Goal: Contribute content: Contribute content

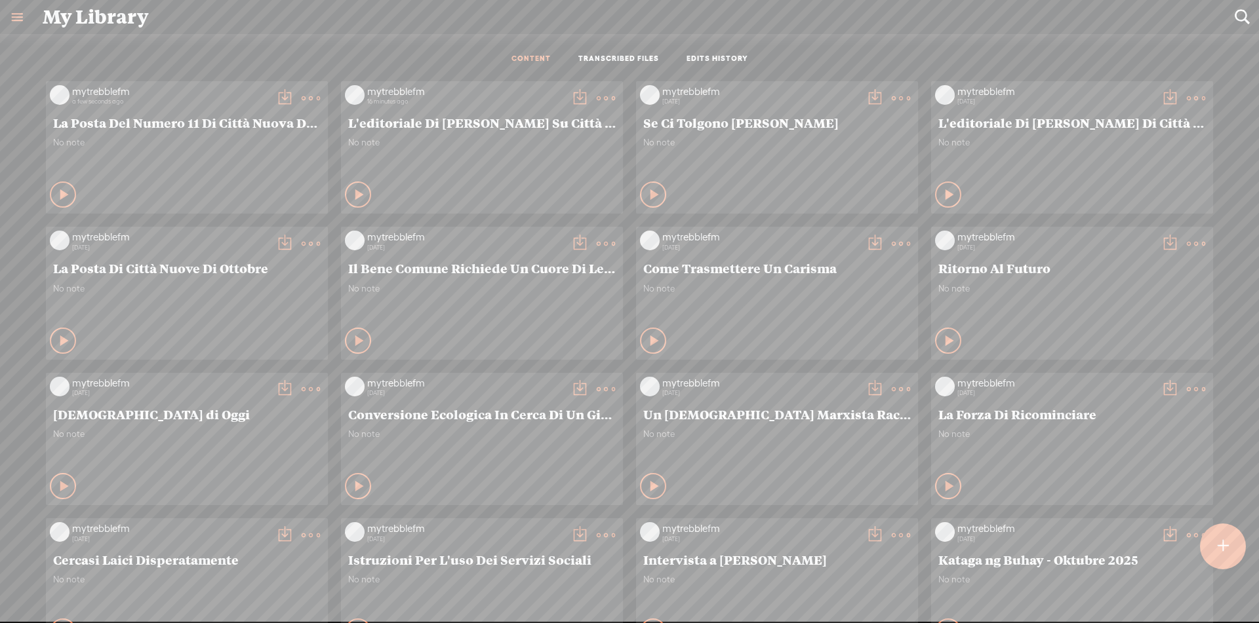
click at [275, 98] on t at bounding box center [284, 98] width 18 height 18
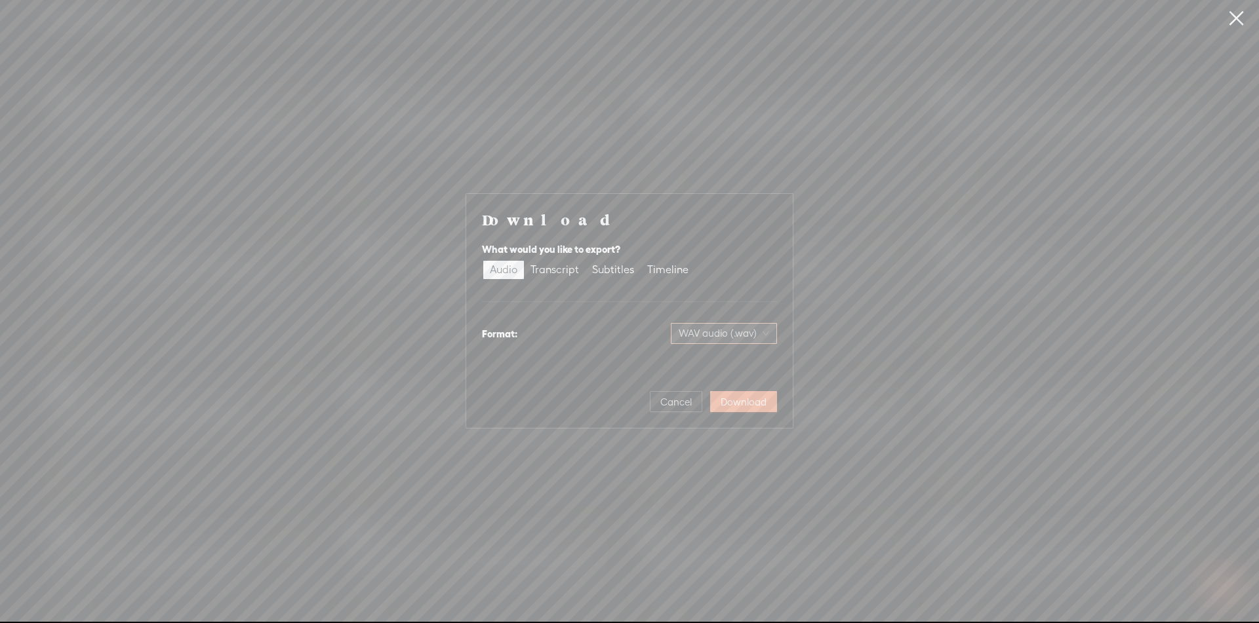
click at [756, 332] on span "WAV audio (.wav)" at bounding box center [723, 334] width 90 height 20
click at [710, 366] on div "MP3 audio (.mp3)" at bounding box center [712, 361] width 107 height 13
click at [733, 404] on span "Download" at bounding box center [743, 402] width 46 height 13
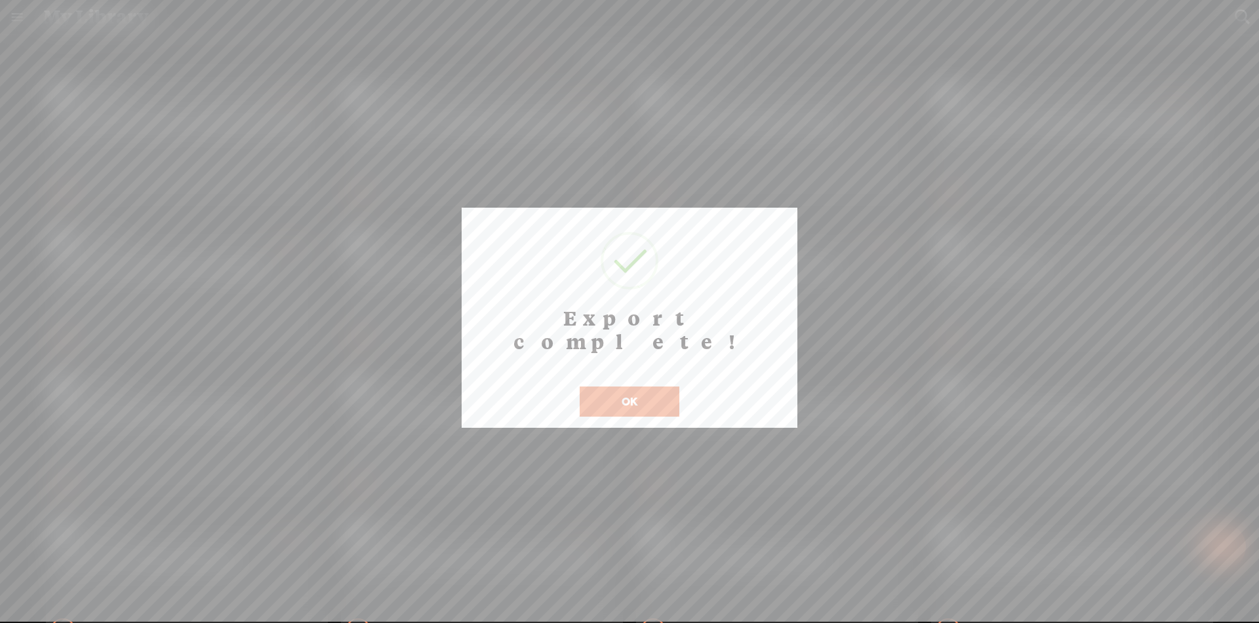
click at [670, 387] on button "OK" at bounding box center [629, 402] width 100 height 30
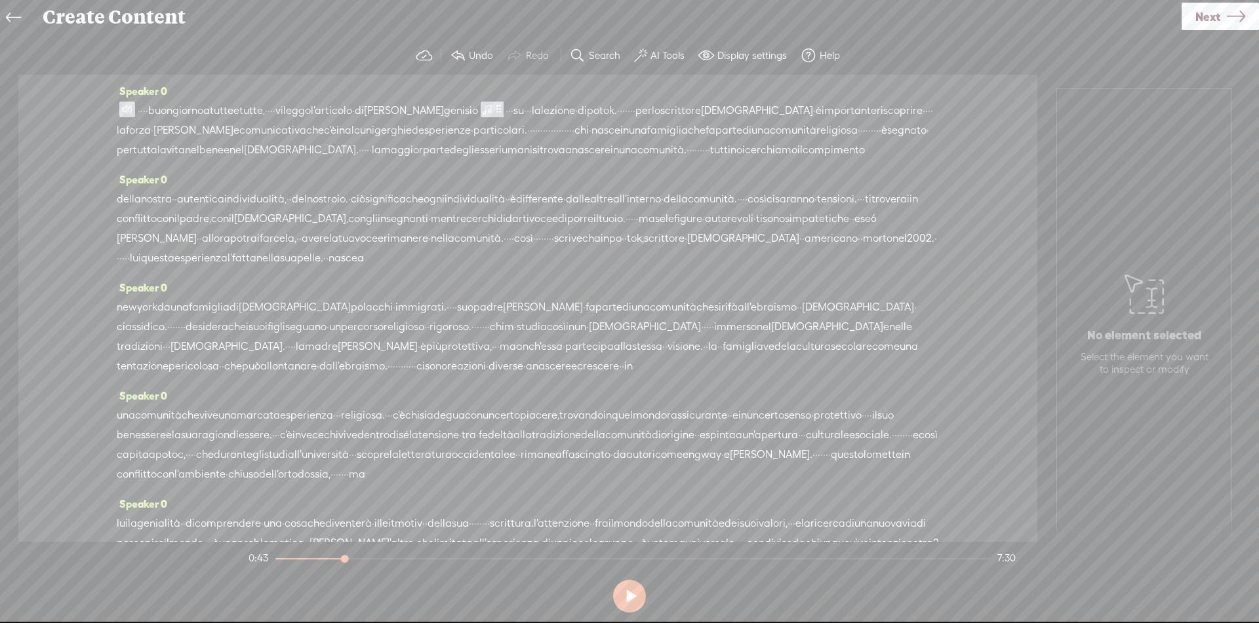
click at [131, 106] on span at bounding box center [127, 110] width 16 height 16
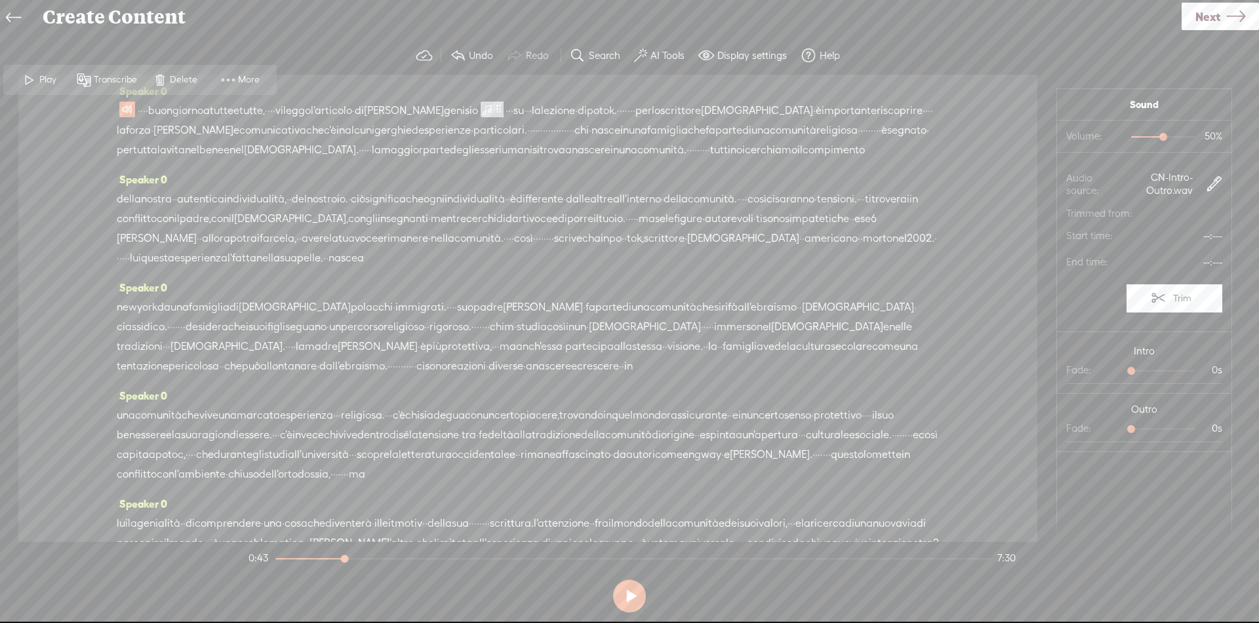
click at [32, 78] on span at bounding box center [30, 80] width 20 height 24
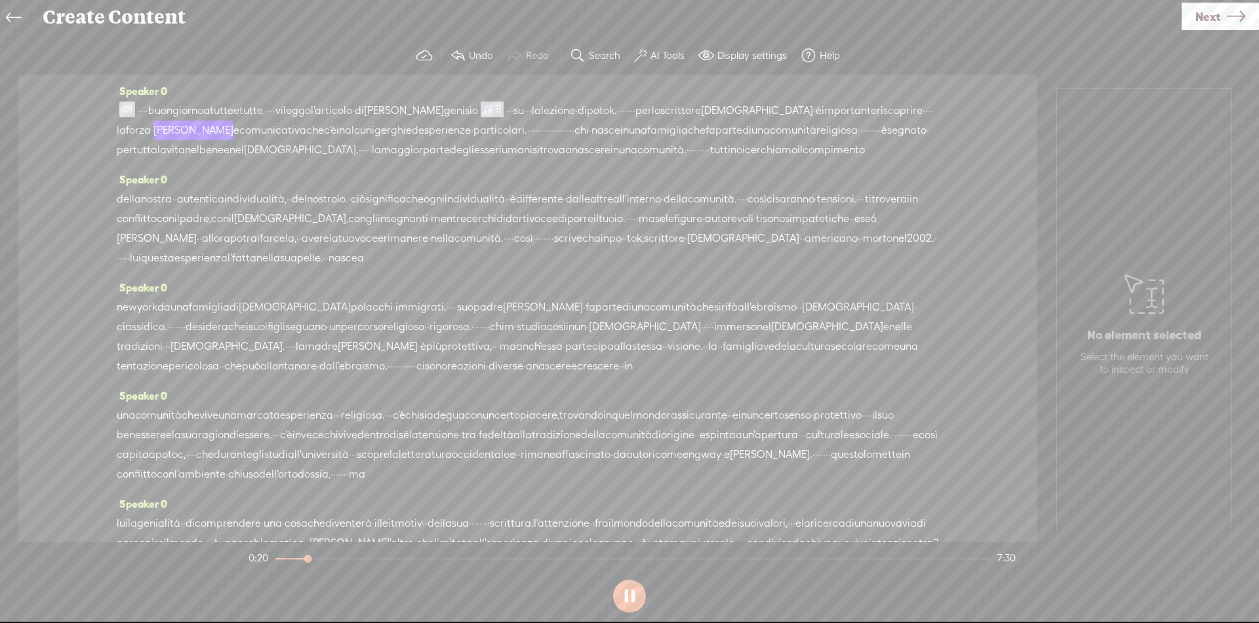
drag, startPoint x: 624, startPoint y: 107, endPoint x: 728, endPoint y: 110, distance: 104.3
click at [728, 110] on div "· · · · buongiorno a tutte e tutte, · · · · vi leggo l'articolo · di [PERSON_NA…" at bounding box center [528, 130] width 822 height 59
click at [770, 140] on span "comunità" at bounding box center [793, 131] width 47 height 20
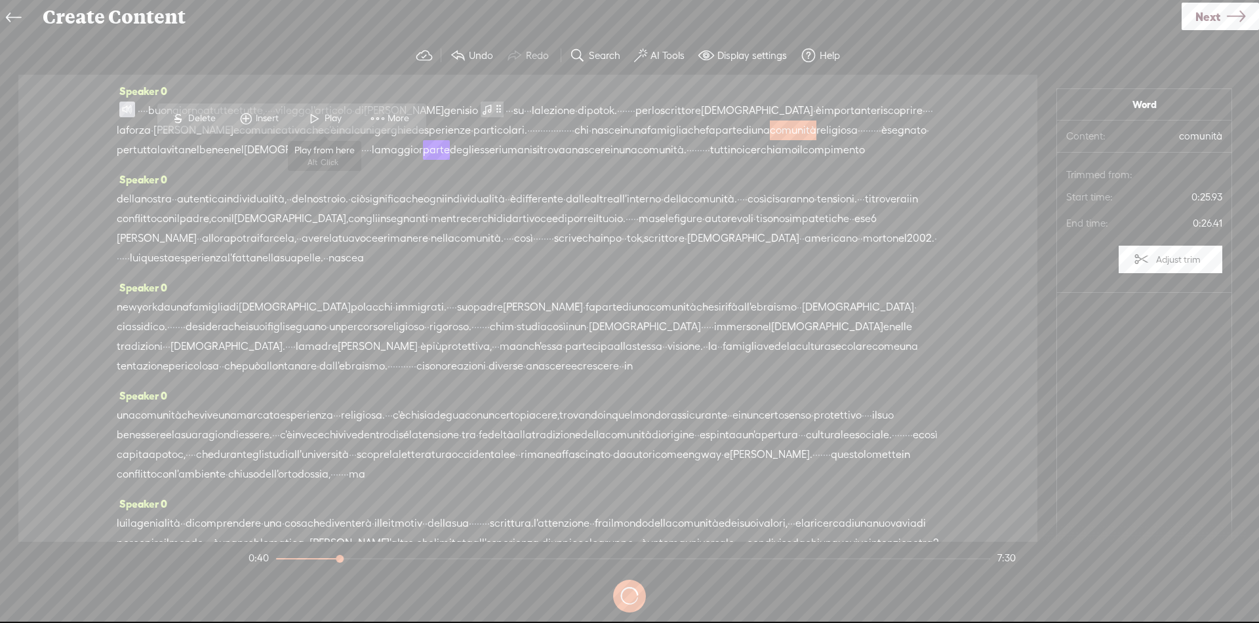
click at [318, 117] on span at bounding box center [315, 119] width 20 height 24
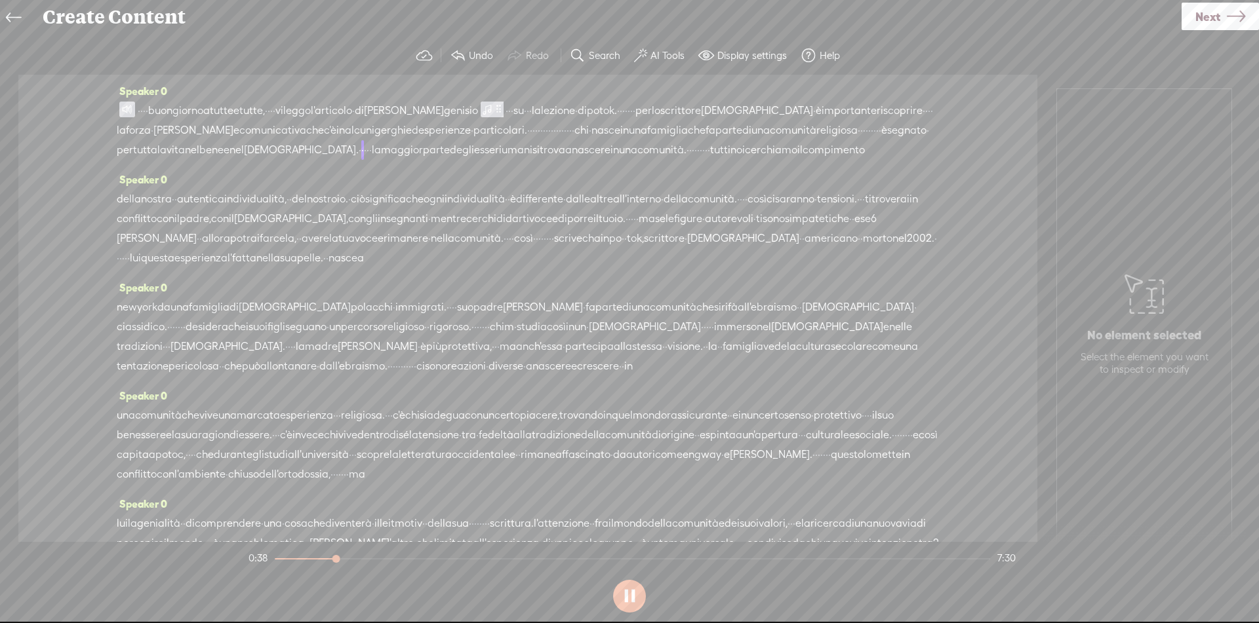
drag, startPoint x: 386, startPoint y: 152, endPoint x: 438, endPoint y: 149, distance: 51.8
click at [438, 149] on div "· · · · buongiorno a tutte e tutte, · · · · vi leggo l'articolo · di [PERSON_NA…" at bounding box center [528, 130] width 822 height 59
click at [336, 117] on span "Delete" at bounding box center [347, 118] width 31 height 13
click at [647, 141] on span "famiglia" at bounding box center [667, 131] width 41 height 20
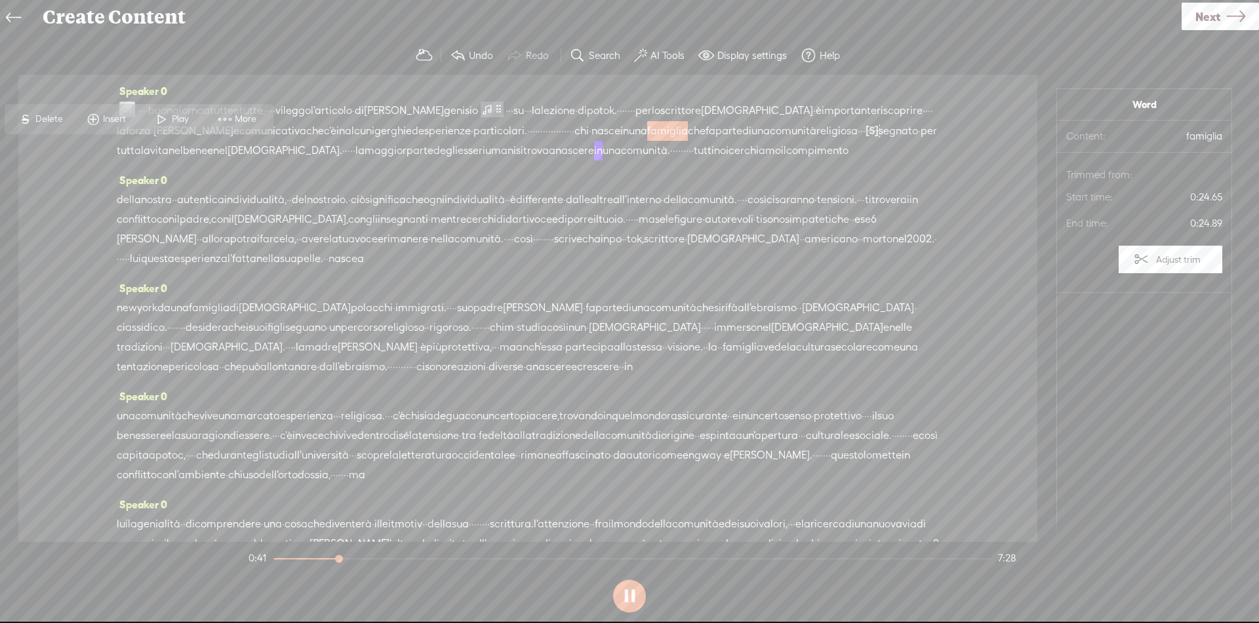
click at [172, 119] on span "Play" at bounding box center [182, 119] width 20 height 13
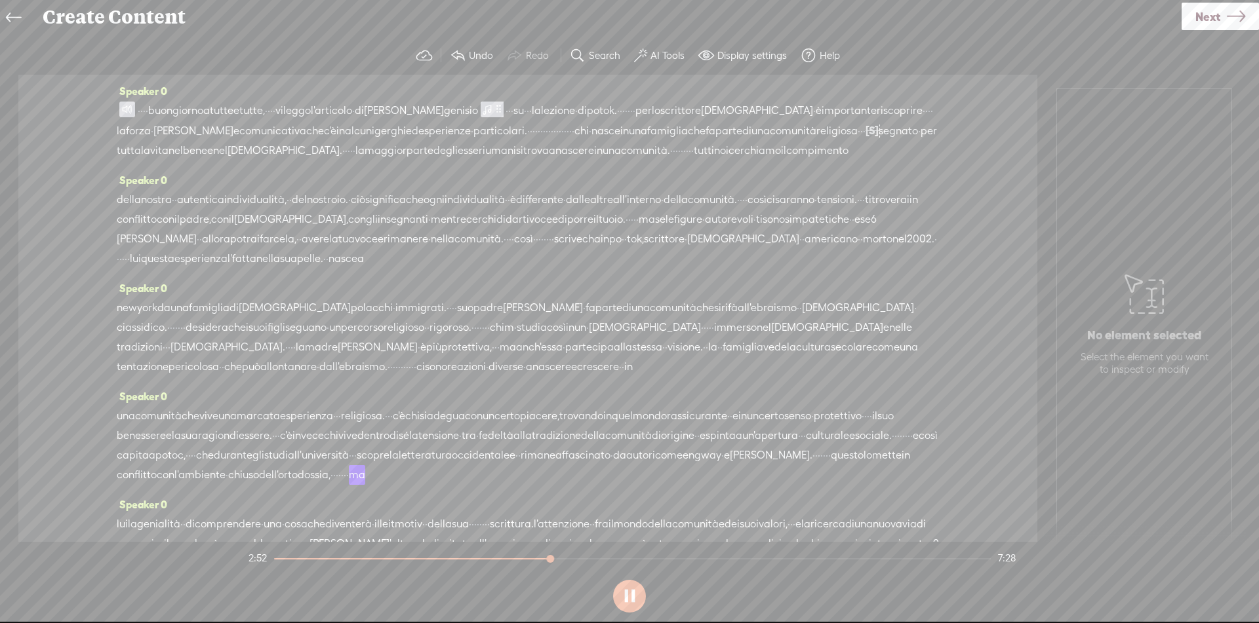
click at [119, 210] on span "della" at bounding box center [129, 200] width 24 height 20
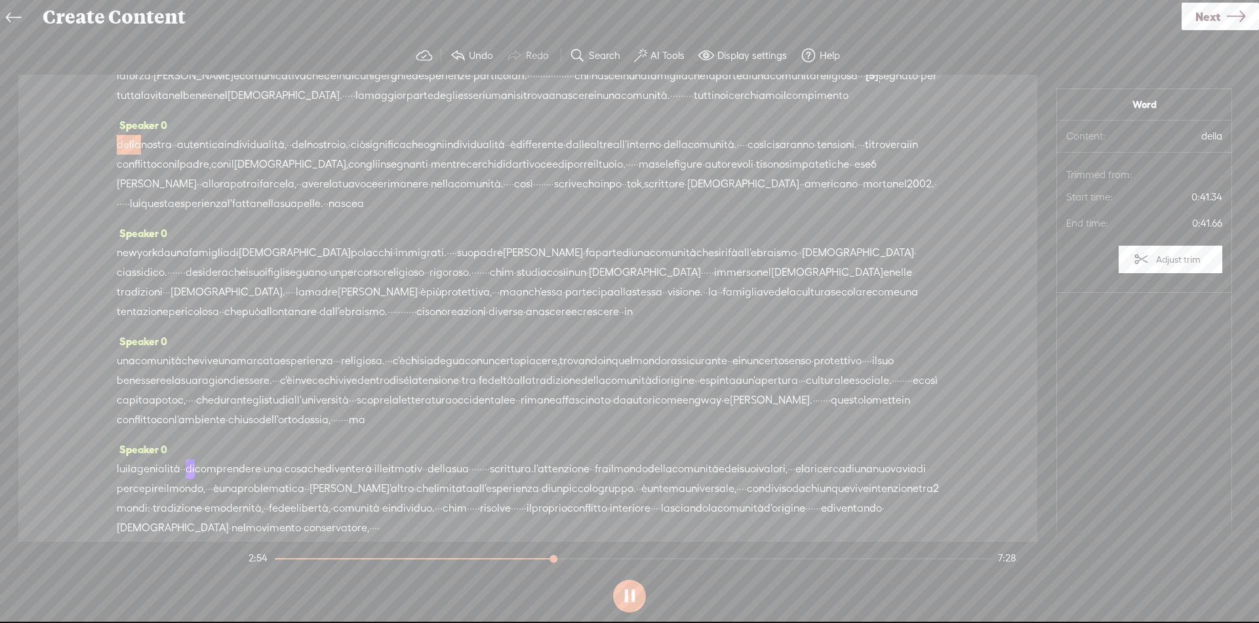
scroll to position [27, 0]
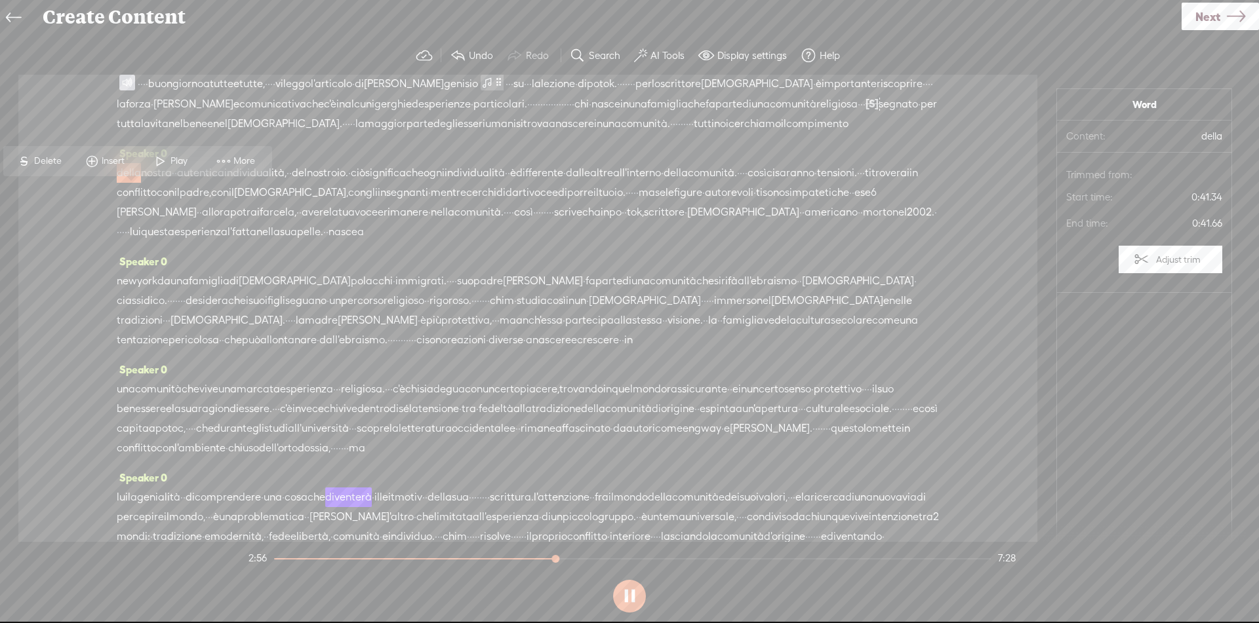
click at [166, 158] on span at bounding box center [161, 161] width 20 height 24
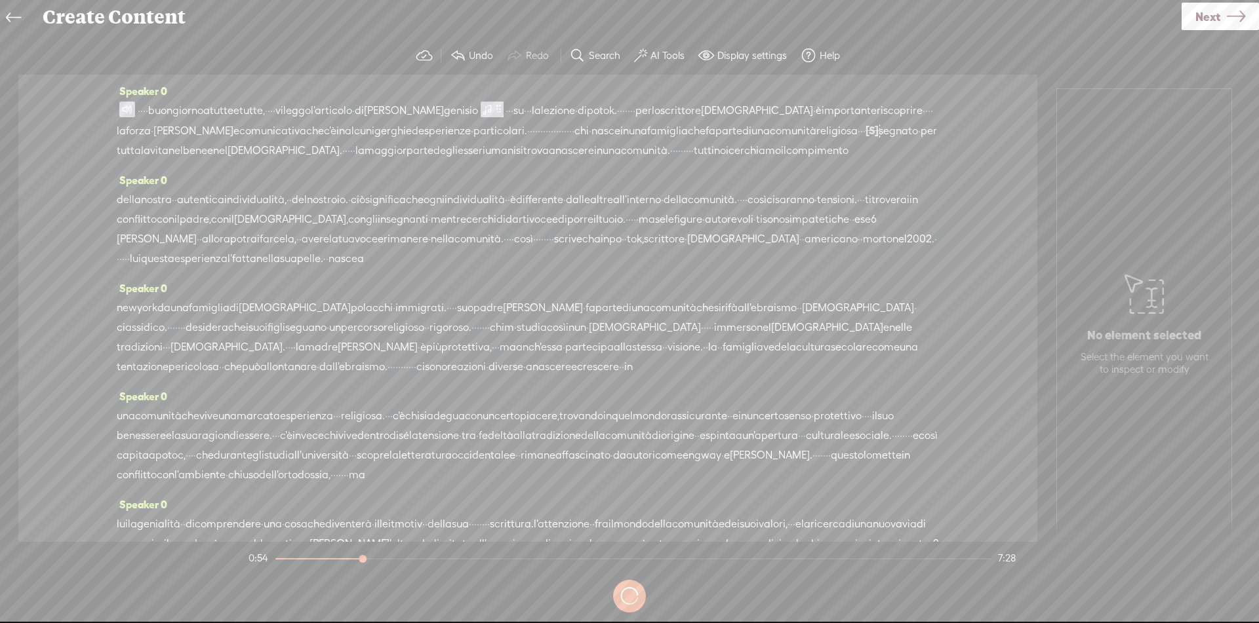
scroll to position [420, 0]
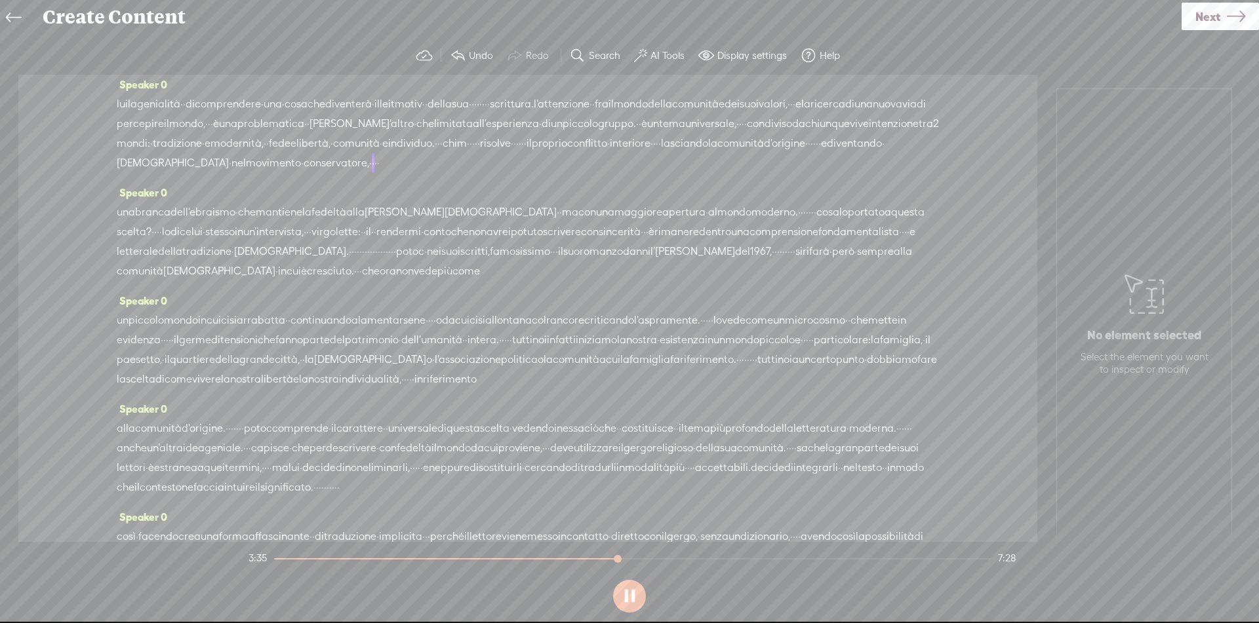
click at [442, 153] on span "chim" at bounding box center [454, 144] width 24 height 20
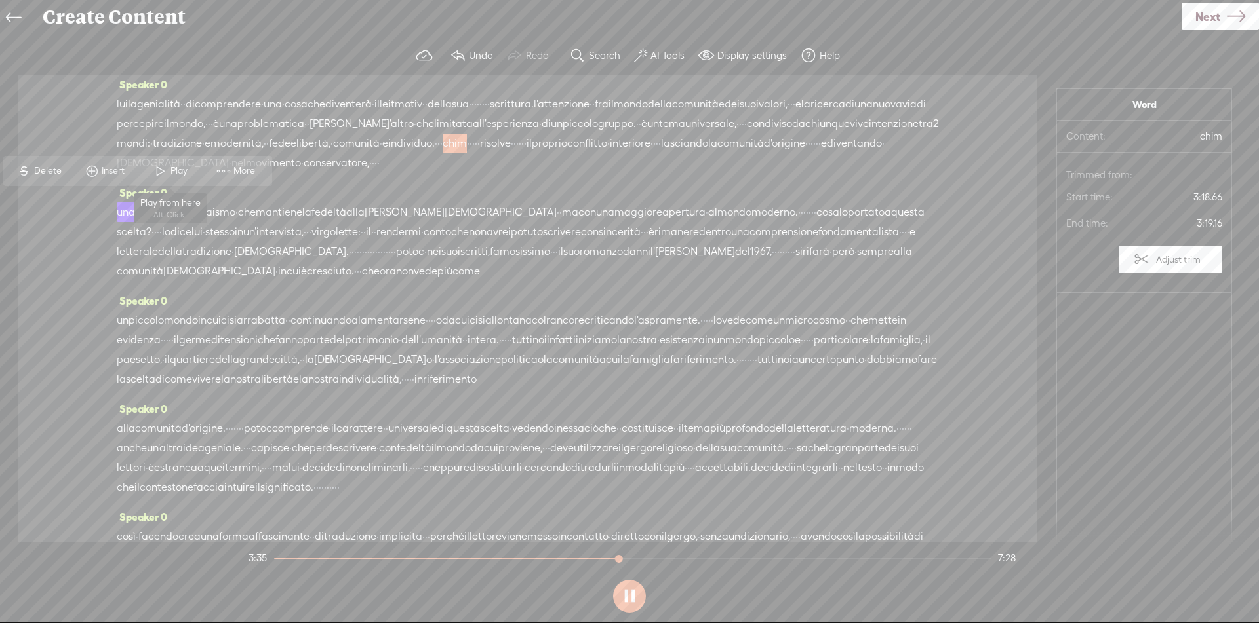
click at [157, 174] on span at bounding box center [161, 171] width 20 height 24
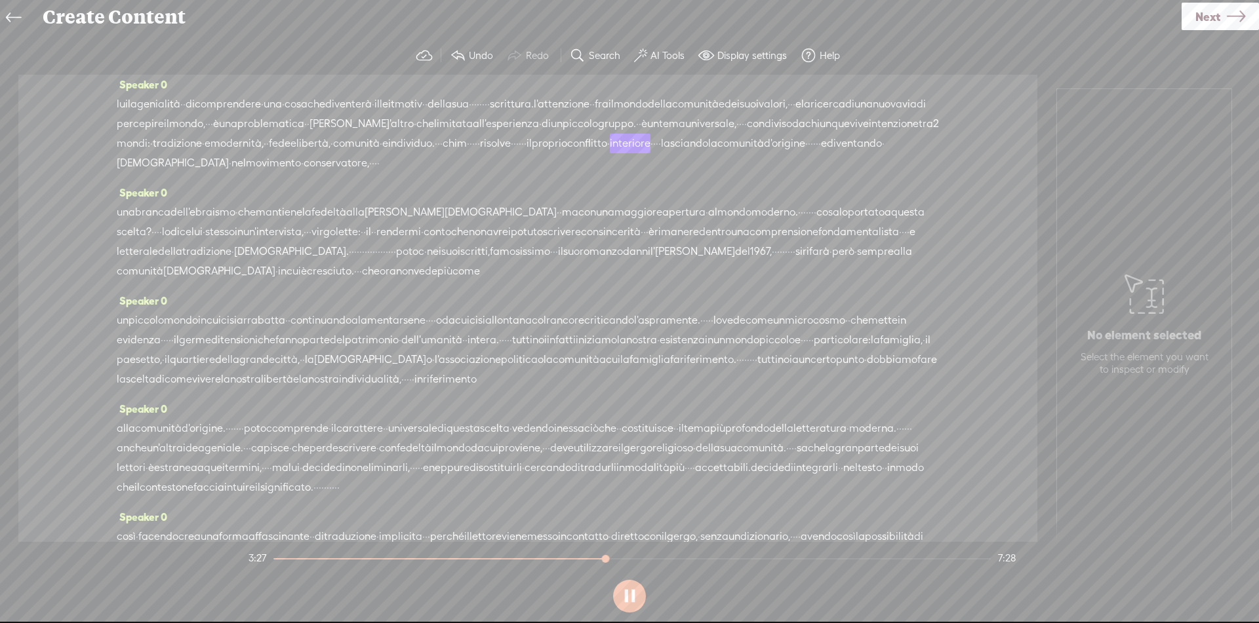
click at [480, 153] on span "risolve" at bounding box center [495, 144] width 31 height 20
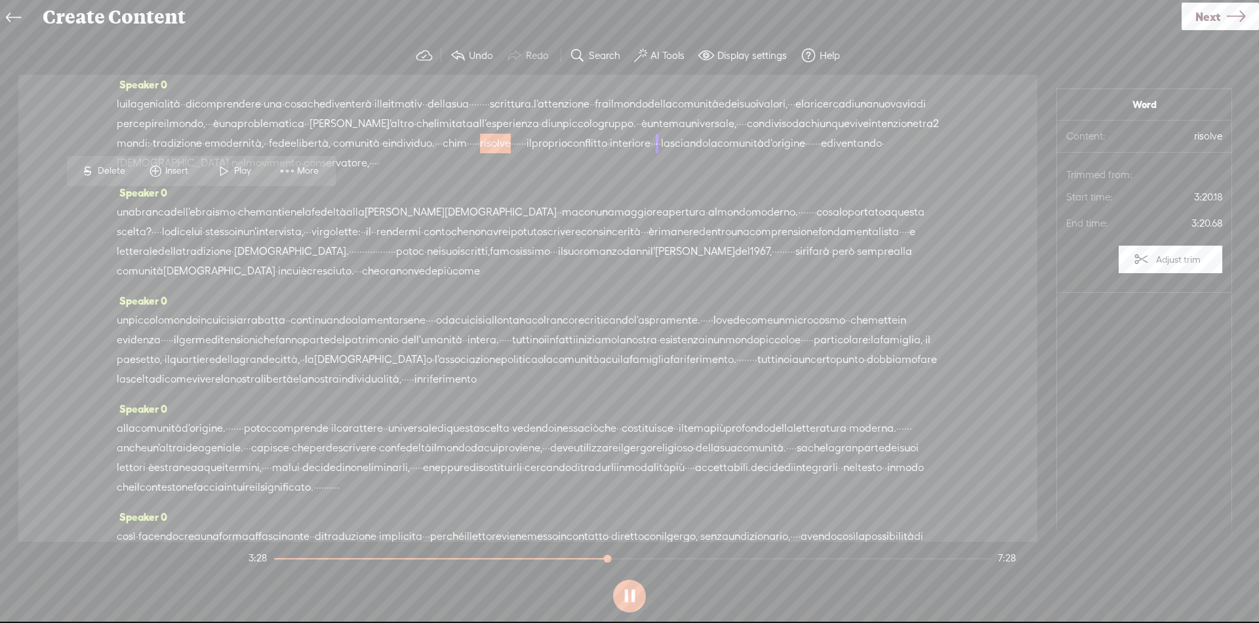
click at [435, 153] on span "individuo." at bounding box center [411, 144] width 47 height 20
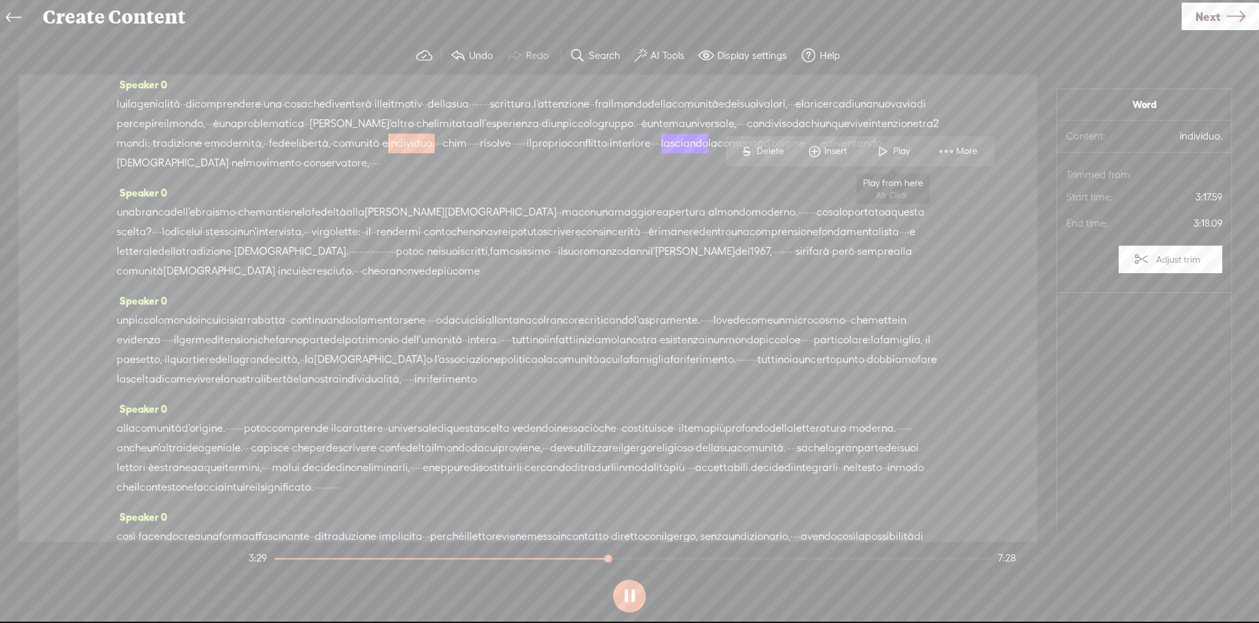
click at [904, 159] on span "Play" at bounding box center [893, 152] width 66 height 24
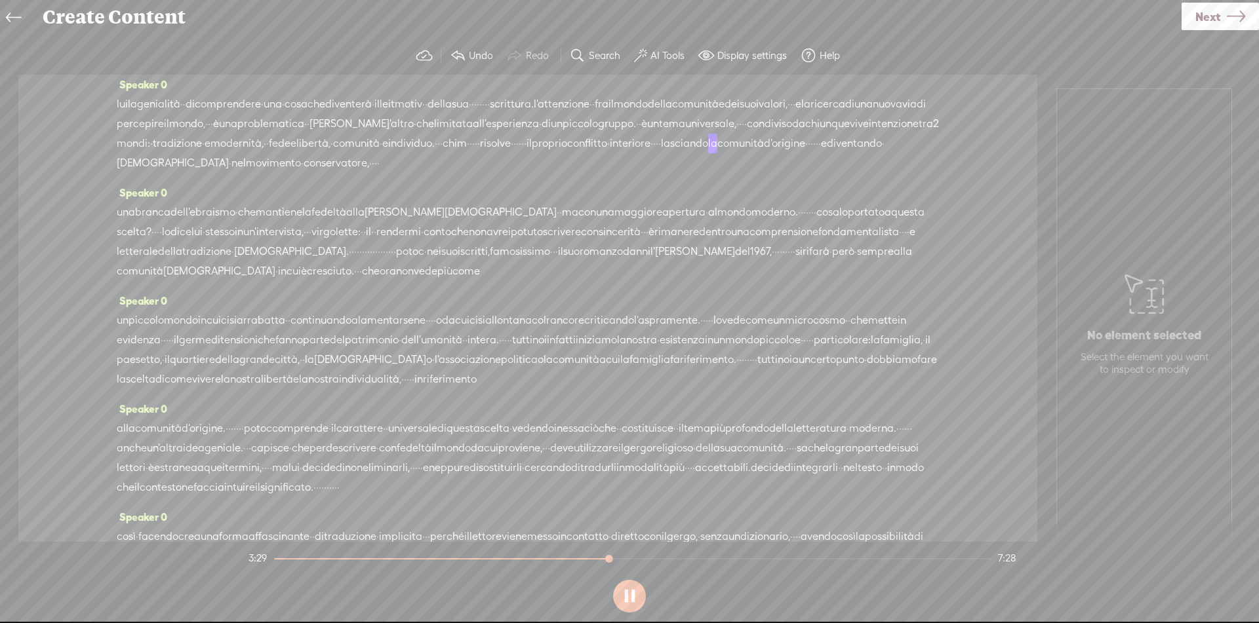
drag, startPoint x: 159, startPoint y: 203, endPoint x: 237, endPoint y: 205, distance: 78.7
click at [237, 173] on div "lui la genialità · · di comprendere · una · cosa che diventerà · il [GEOGRAPHIC…" at bounding box center [528, 133] width 822 height 79
click at [131, 174] on span "S" at bounding box center [125, 171] width 20 height 24
click at [296, 154] on span "e" at bounding box center [293, 144] width 6 height 20
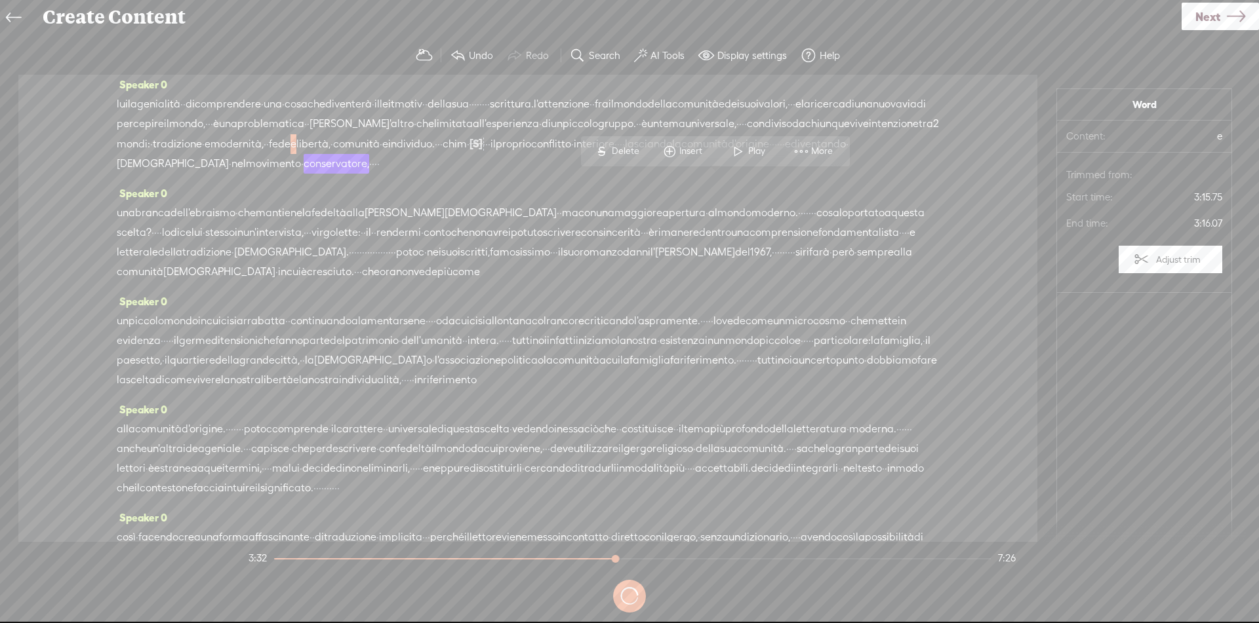
click at [758, 152] on span "Play" at bounding box center [758, 151] width 20 height 13
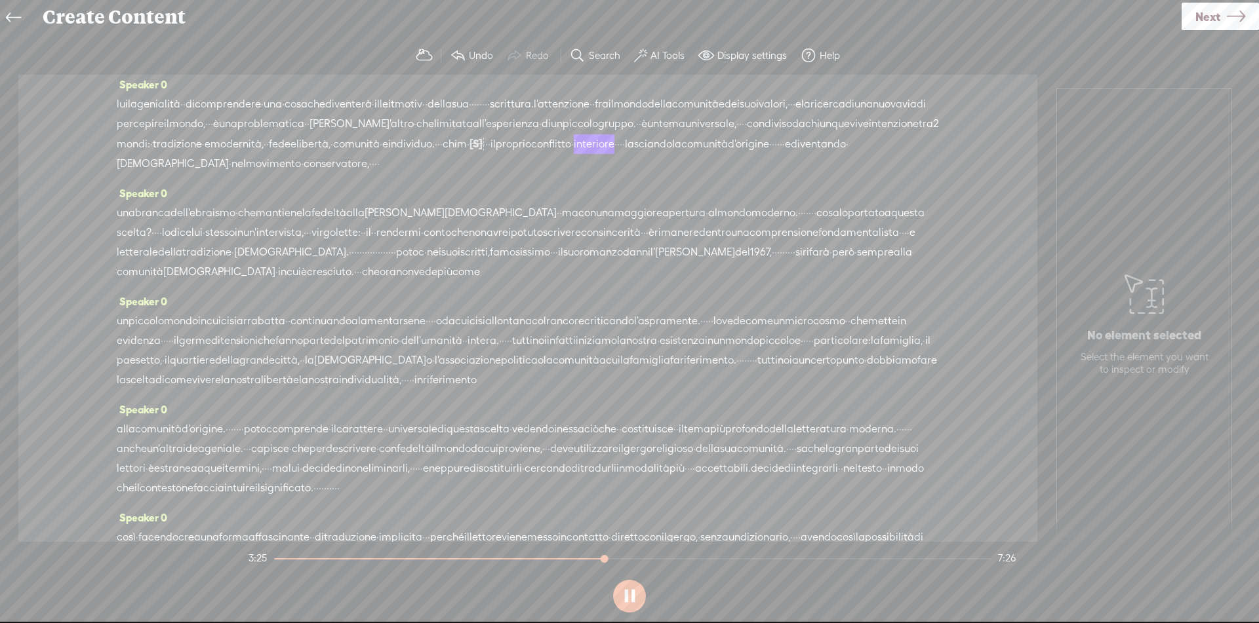
click at [469, 149] on span "[S]" at bounding box center [475, 144] width 13 height 12
click at [179, 167] on span "Restore" at bounding box center [172, 171] width 35 height 13
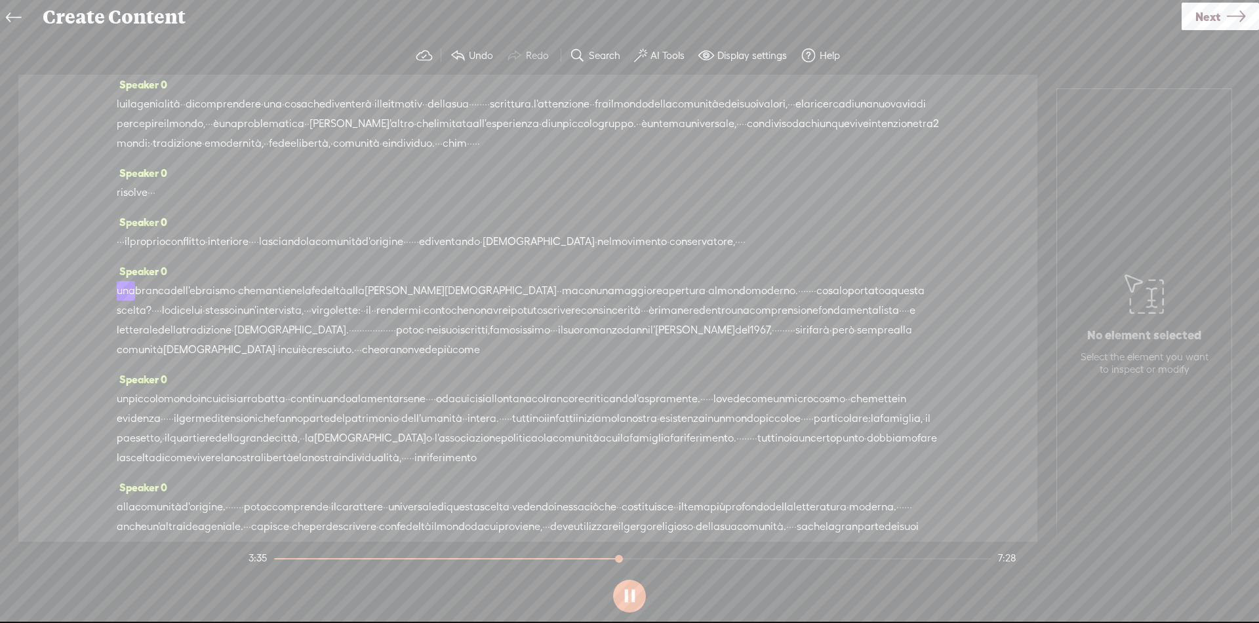
drag, startPoint x: 120, startPoint y: 200, endPoint x: 148, endPoint y: 245, distance: 53.3
click at [148, 245] on div "Speaker 0 · · · · buongiorno a tutte e tutte, · · · · vi leggo l'articolo · di …" at bounding box center [527, 308] width 1019 height 467
click at [60, 222] on span "Delete" at bounding box center [49, 220] width 31 height 13
click at [153, 153] on span "·" at bounding box center [151, 144] width 3 height 20
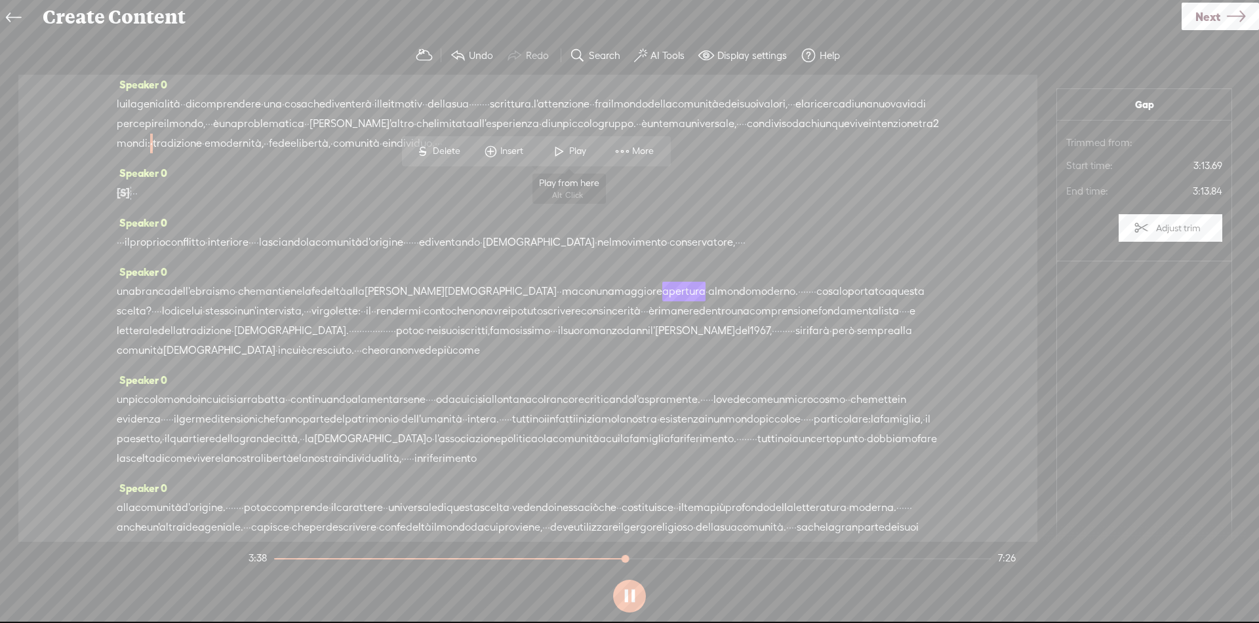
click at [570, 161] on span "Play" at bounding box center [569, 152] width 66 height 24
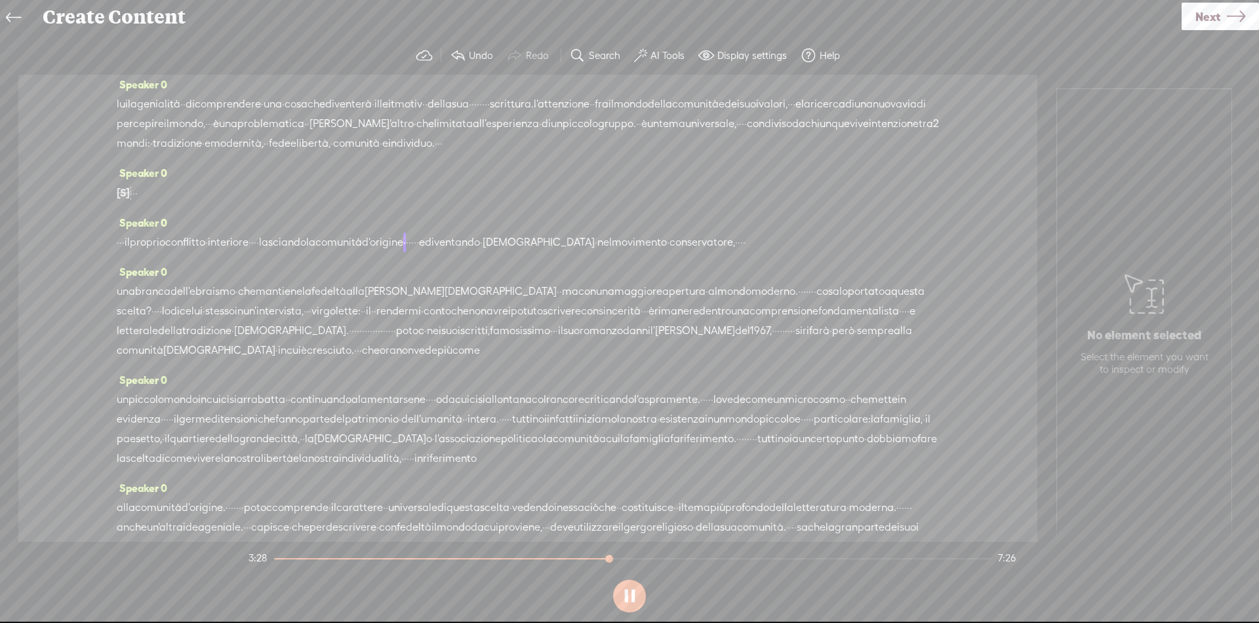
click at [125, 199] on span "[S]" at bounding box center [123, 193] width 13 height 12
click at [128, 214] on span "Restore" at bounding box center [135, 220] width 35 height 13
drag, startPoint x: 163, startPoint y: 201, endPoint x: 127, endPoint y: 246, distance: 57.7
click at [127, 246] on div "Speaker 0 · · · · buongiorno a tutte e tutte, · · · · vi leggo l'articolo · di …" at bounding box center [527, 308] width 1019 height 467
click at [55, 226] on span "Delete" at bounding box center [49, 220] width 31 height 13
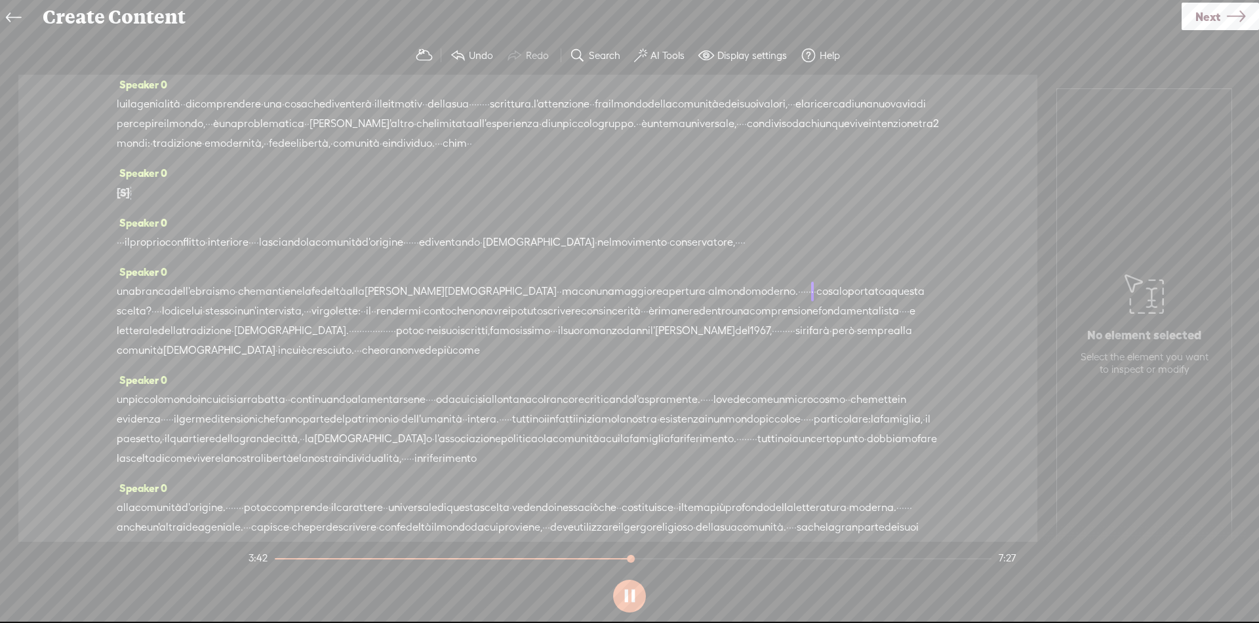
click at [685, 134] on span "universale," at bounding box center [710, 124] width 51 height 20
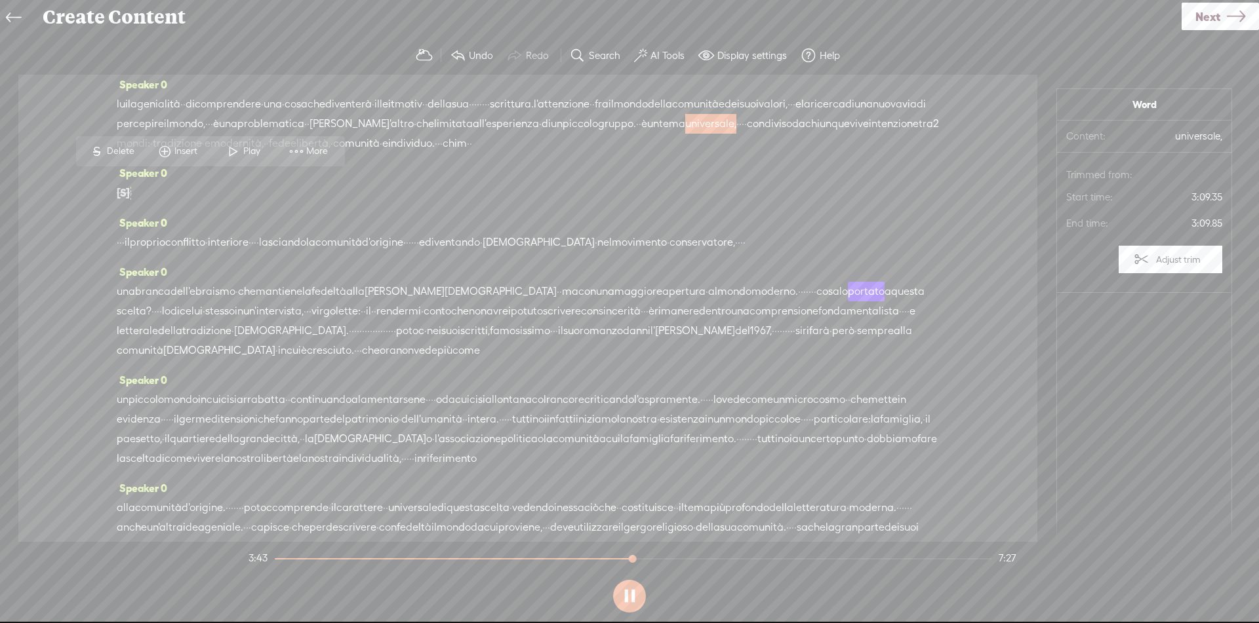
click at [246, 156] on span "Play" at bounding box center [253, 151] width 20 height 13
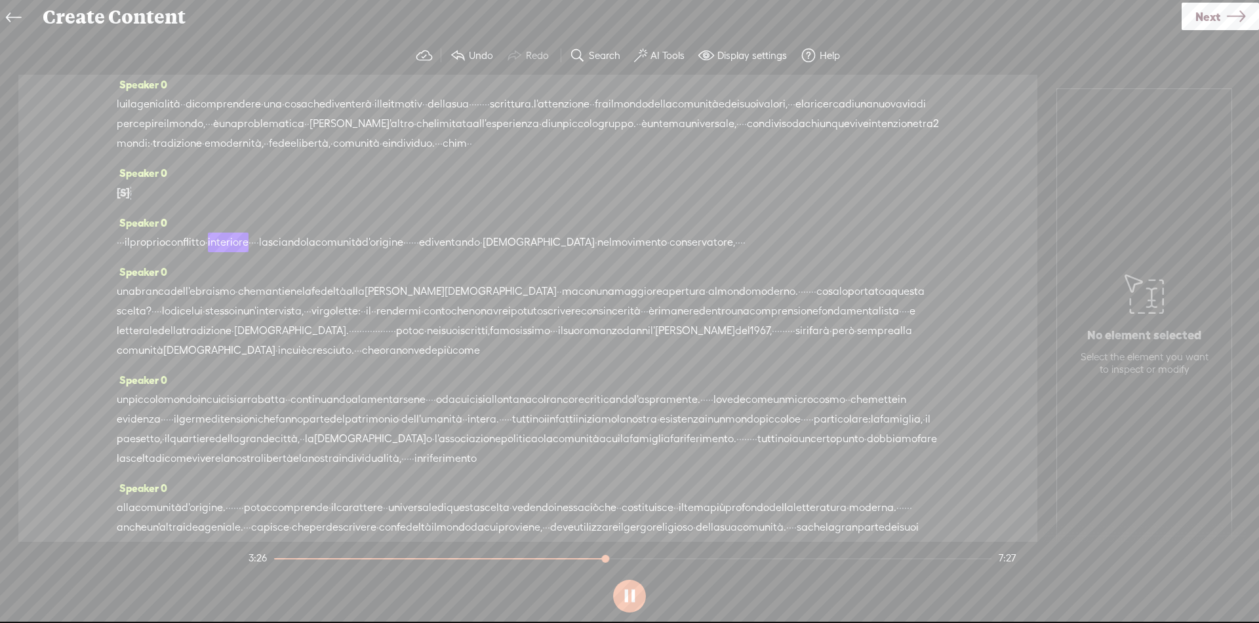
click at [132, 203] on span "·" at bounding box center [131, 194] width 3 height 20
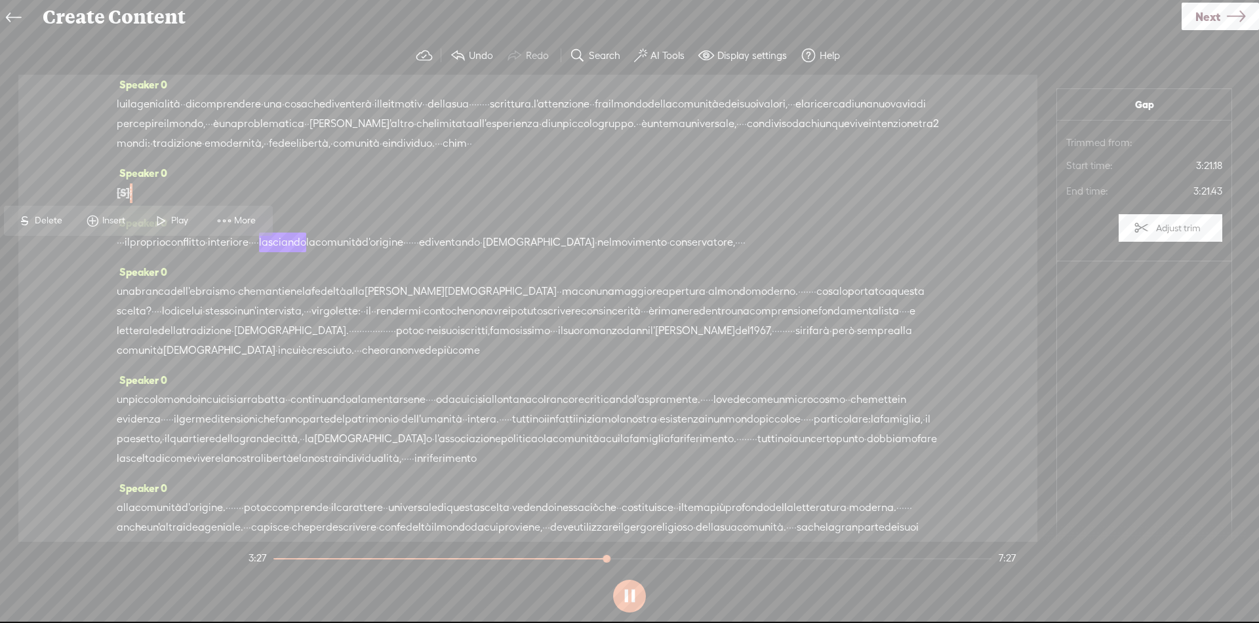
click at [130, 199] on span "[S]" at bounding box center [123, 193] width 13 height 12
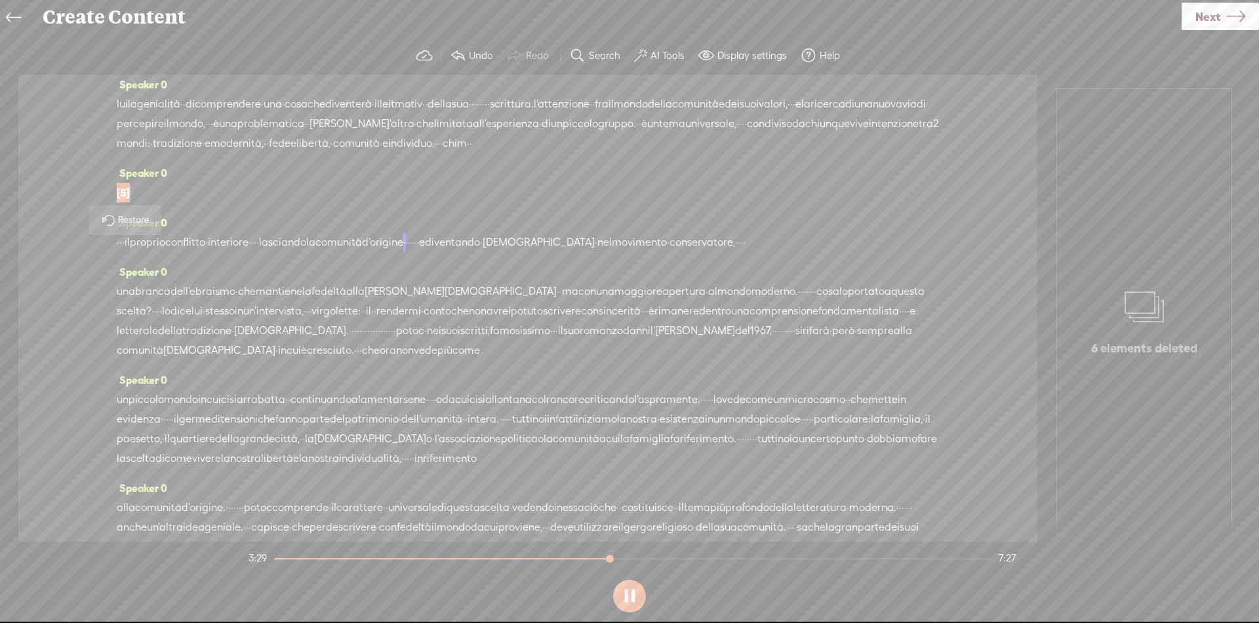
click at [136, 218] on span "Restore" at bounding box center [135, 220] width 35 height 13
drag, startPoint x: 173, startPoint y: 201, endPoint x: 117, endPoint y: 201, distance: 55.7
click at [117, 153] on div "lui la genialità · · di comprendere · una · cosa che diventerà · il [GEOGRAPHIC…" at bounding box center [528, 123] width 822 height 59
click at [52, 169] on span "Delete" at bounding box center [49, 171] width 31 height 13
click at [659, 134] on span "tema" at bounding box center [672, 124] width 26 height 20
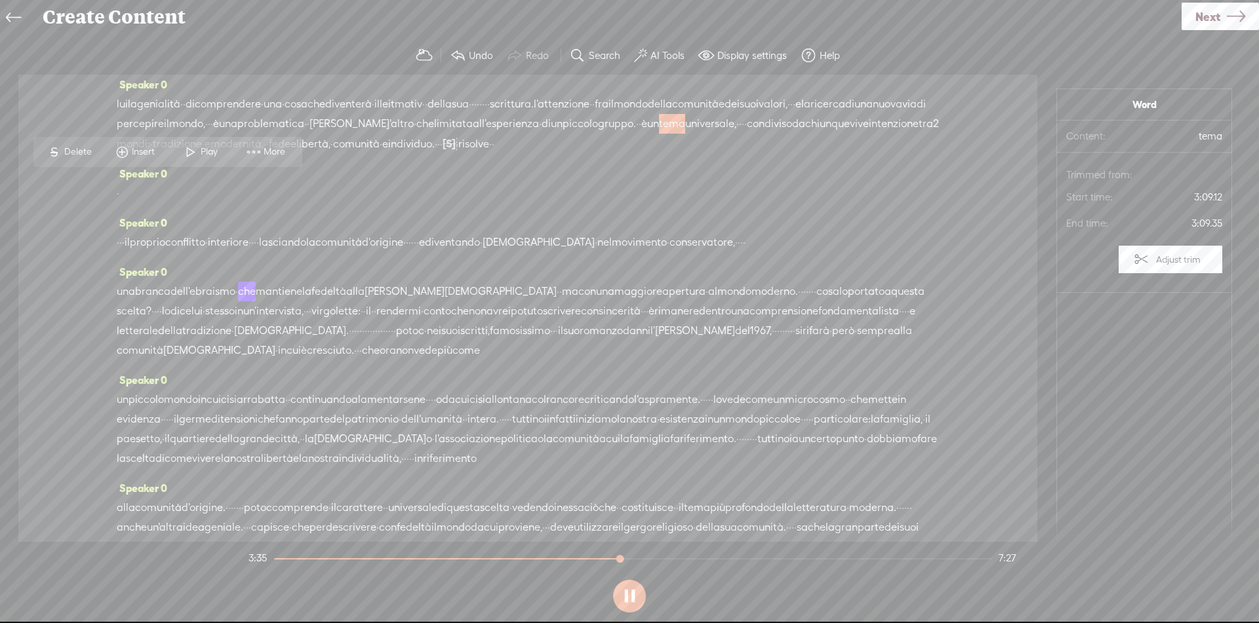
click at [685, 134] on span "universale," at bounding box center [710, 124] width 51 height 20
click at [230, 154] on span at bounding box center [234, 152] width 20 height 24
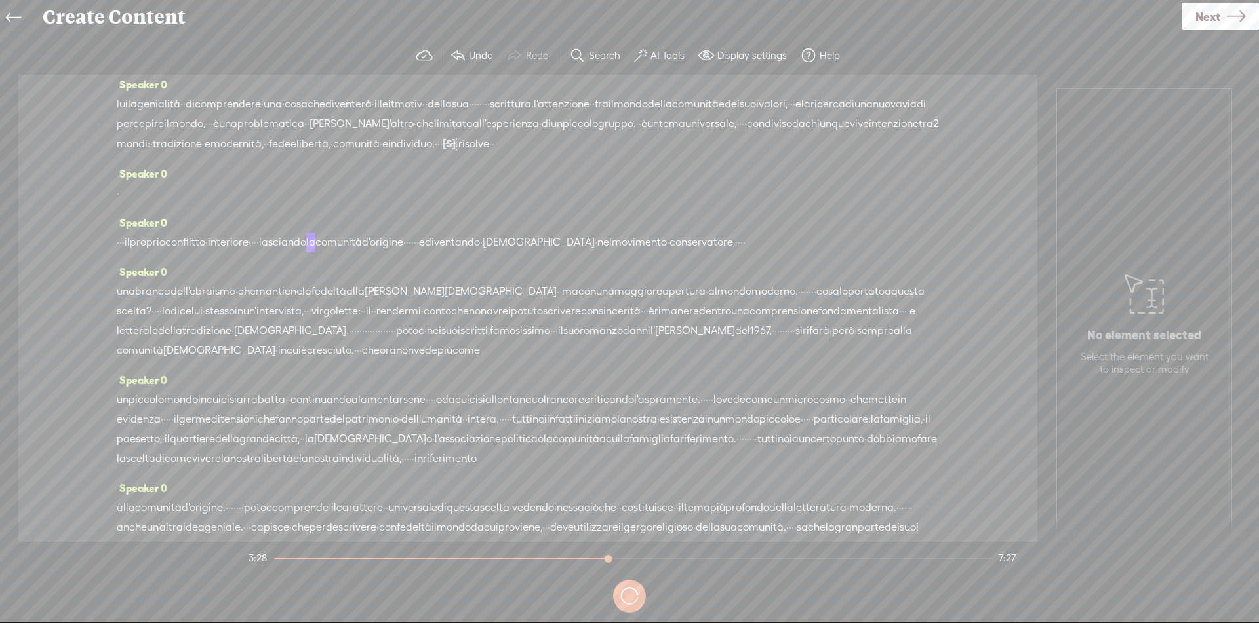
click at [119, 252] on span "·" at bounding box center [118, 243] width 3 height 20
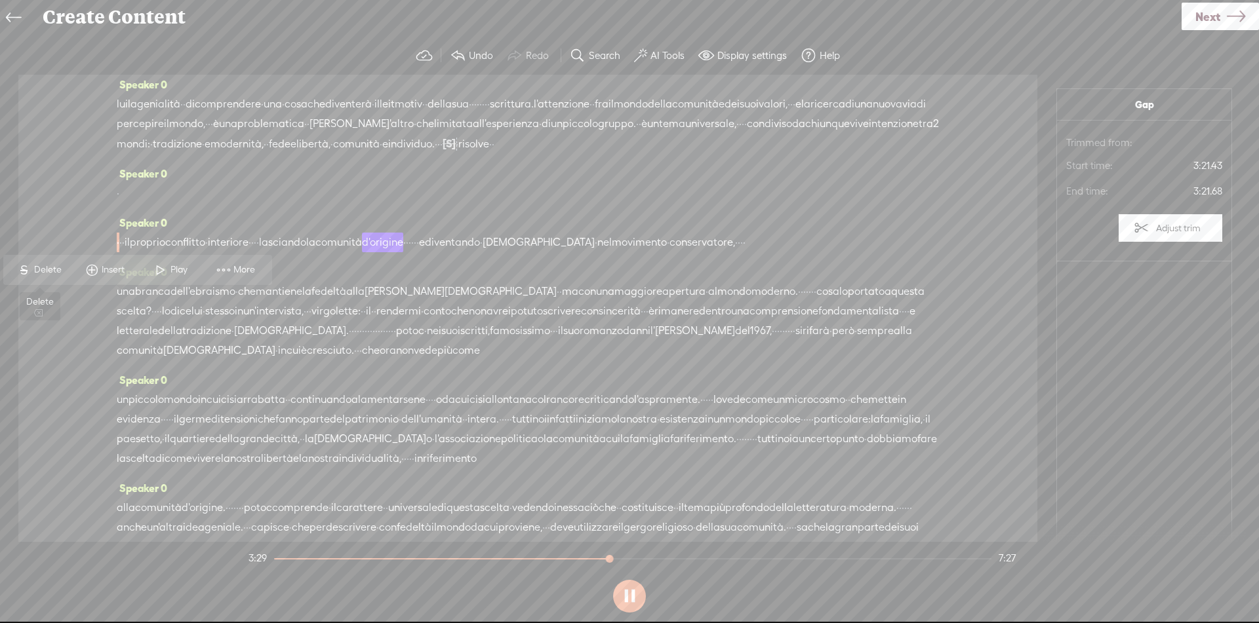
click at [47, 273] on span "Delete" at bounding box center [49, 270] width 31 height 13
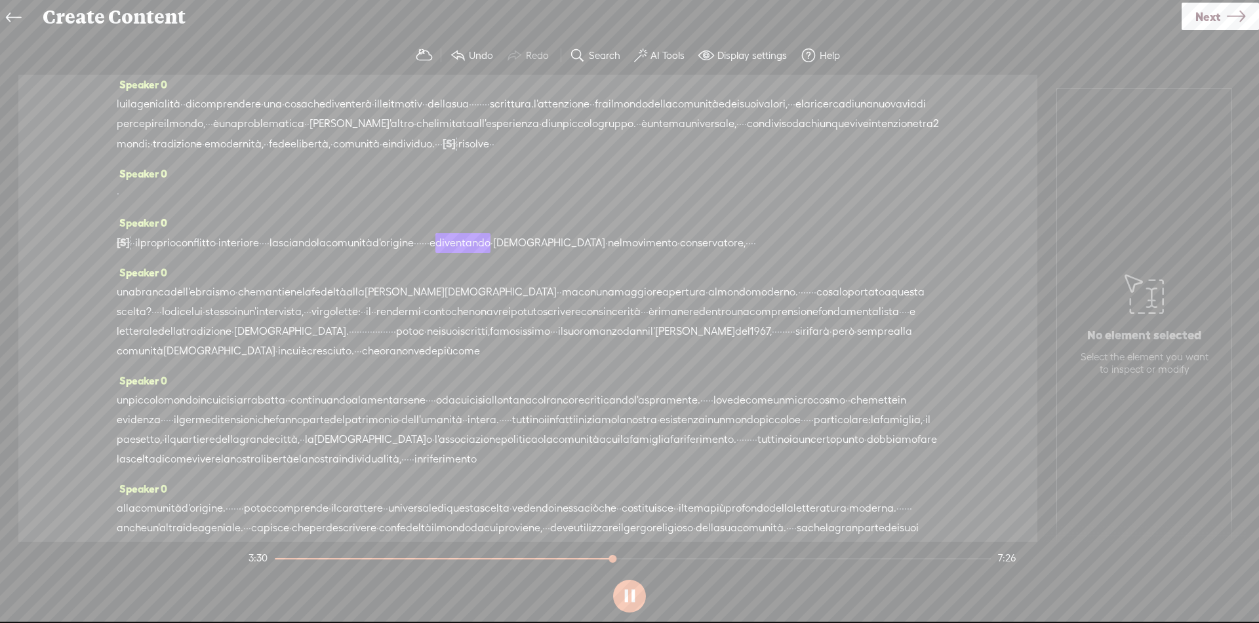
click at [435, 154] on span "individuo." at bounding box center [411, 144] width 47 height 20
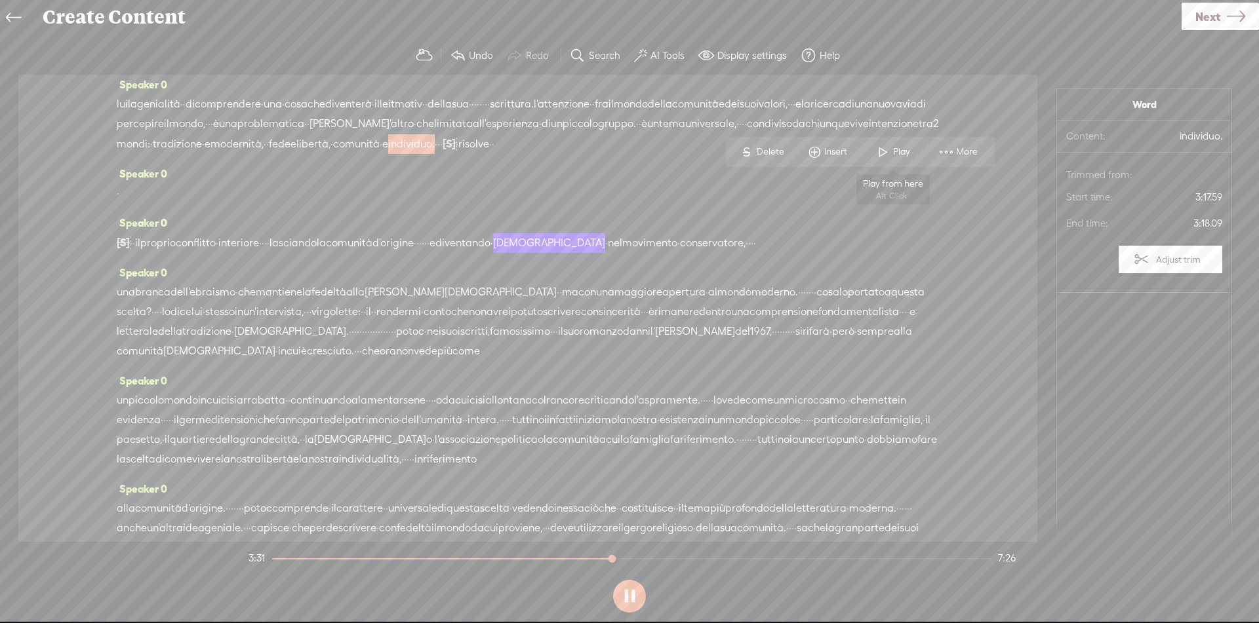
click at [897, 147] on span "Play" at bounding box center [903, 152] width 20 height 13
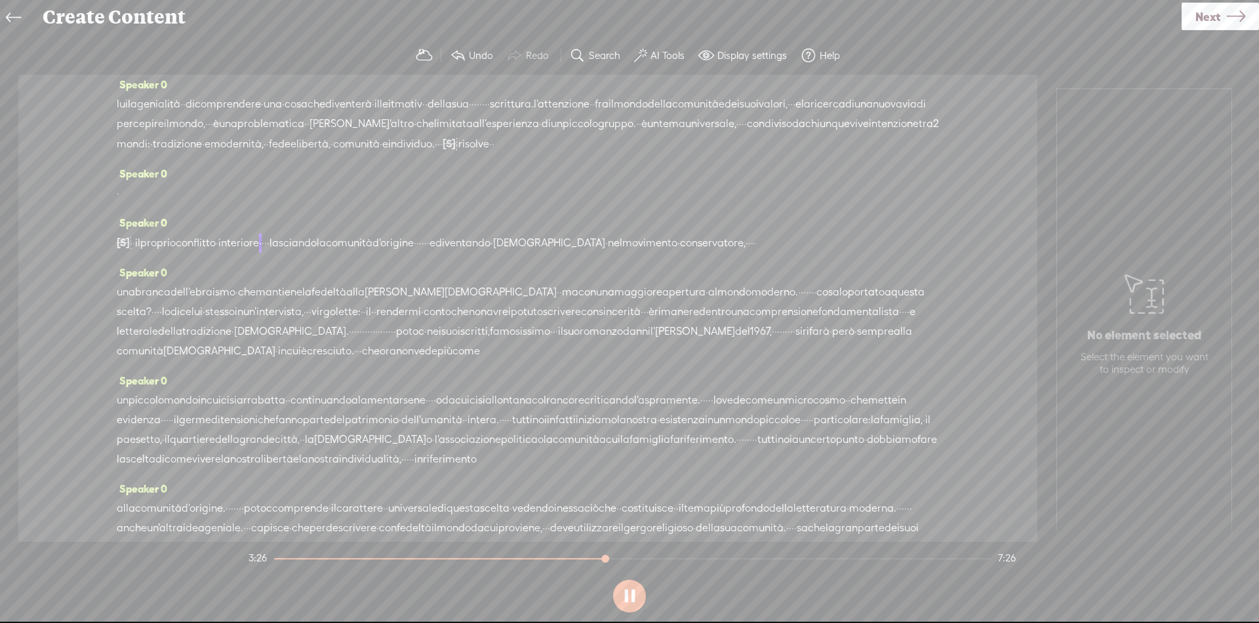
click at [132, 253] on span "·" at bounding box center [131, 243] width 3 height 20
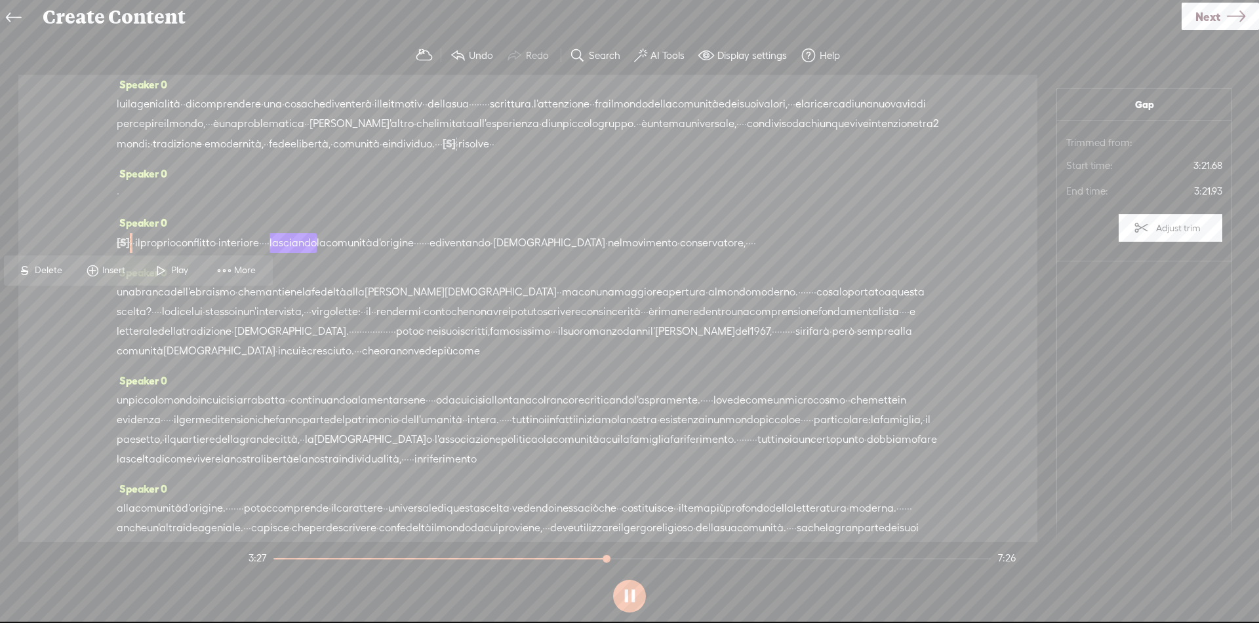
click at [45, 273] on span "Delete" at bounding box center [50, 270] width 31 height 13
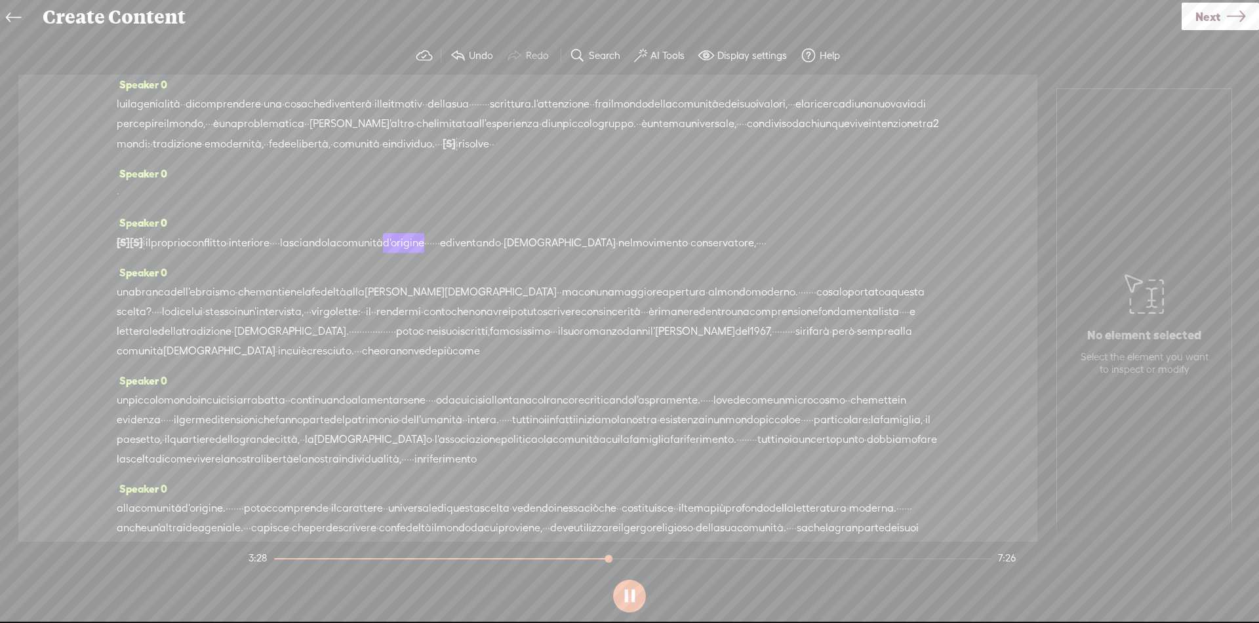
click at [202, 154] on span "tradizione" at bounding box center [177, 144] width 49 height 20
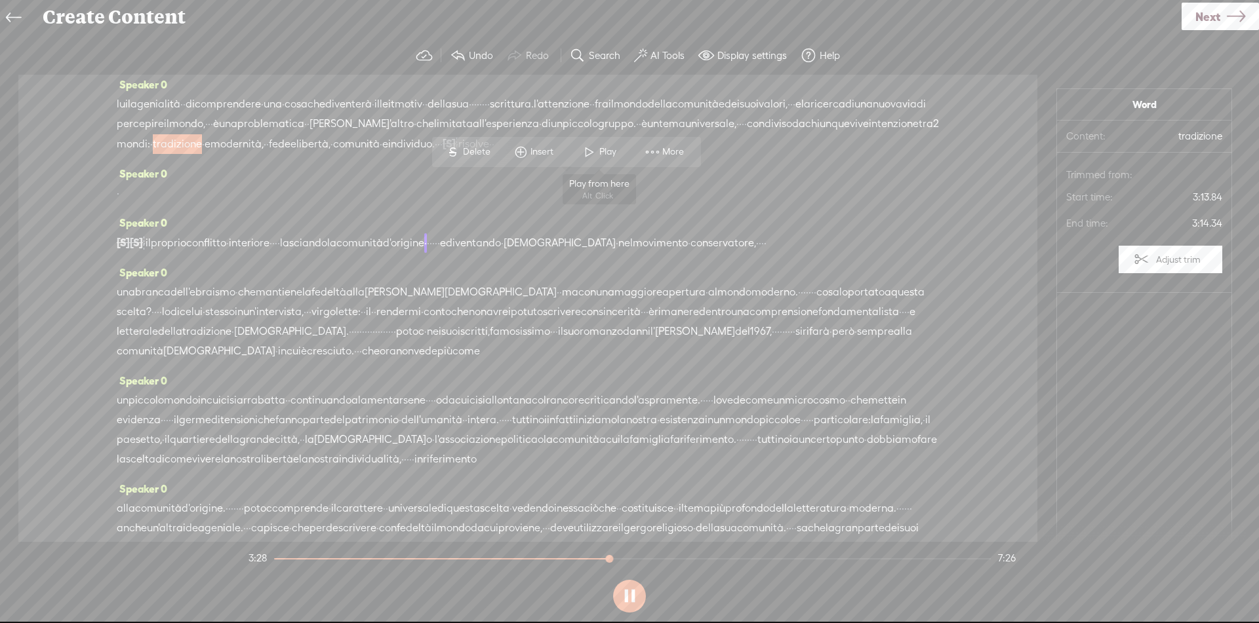
click at [583, 153] on span at bounding box center [589, 152] width 20 height 24
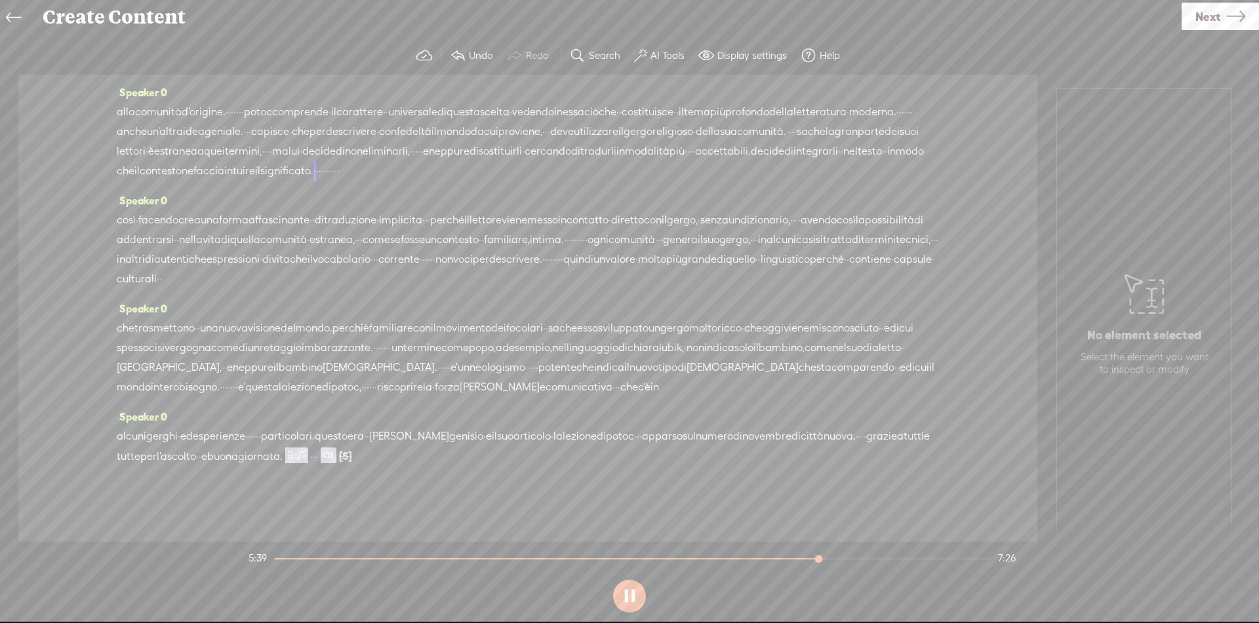
scroll to position [945, 0]
click at [619, 604] on section at bounding box center [629, 596] width 767 height 43
click at [622, 602] on button at bounding box center [629, 596] width 33 height 33
click at [625, 598] on button at bounding box center [629, 596] width 33 height 33
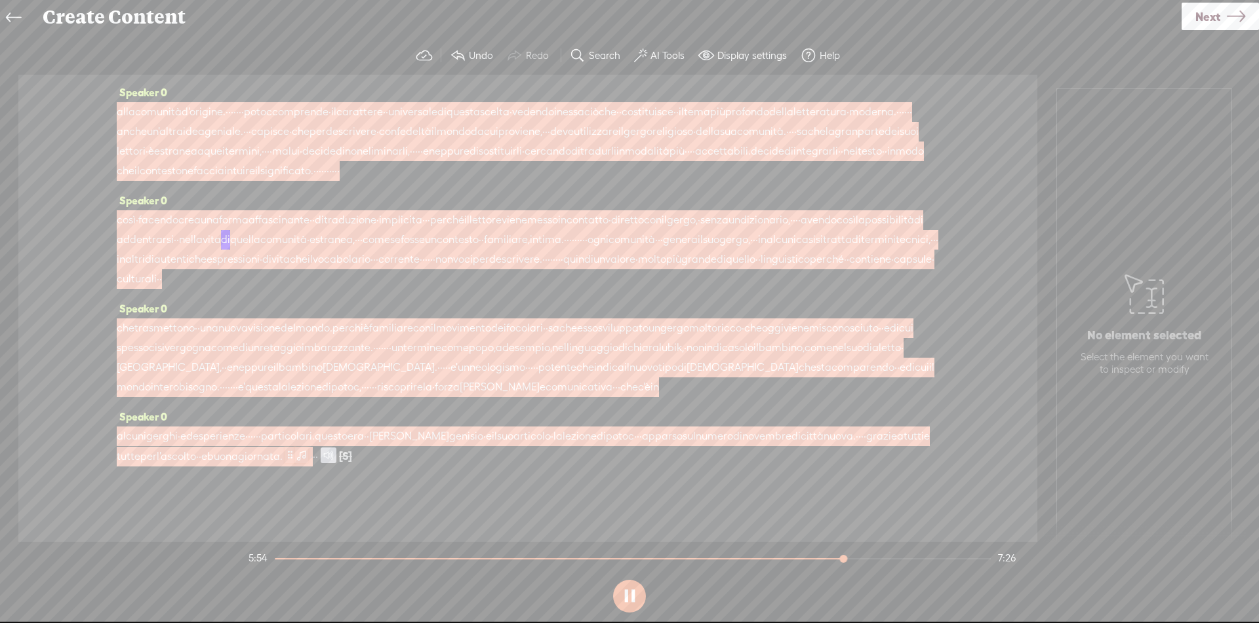
click at [295, 463] on span at bounding box center [290, 455] width 10 height 16
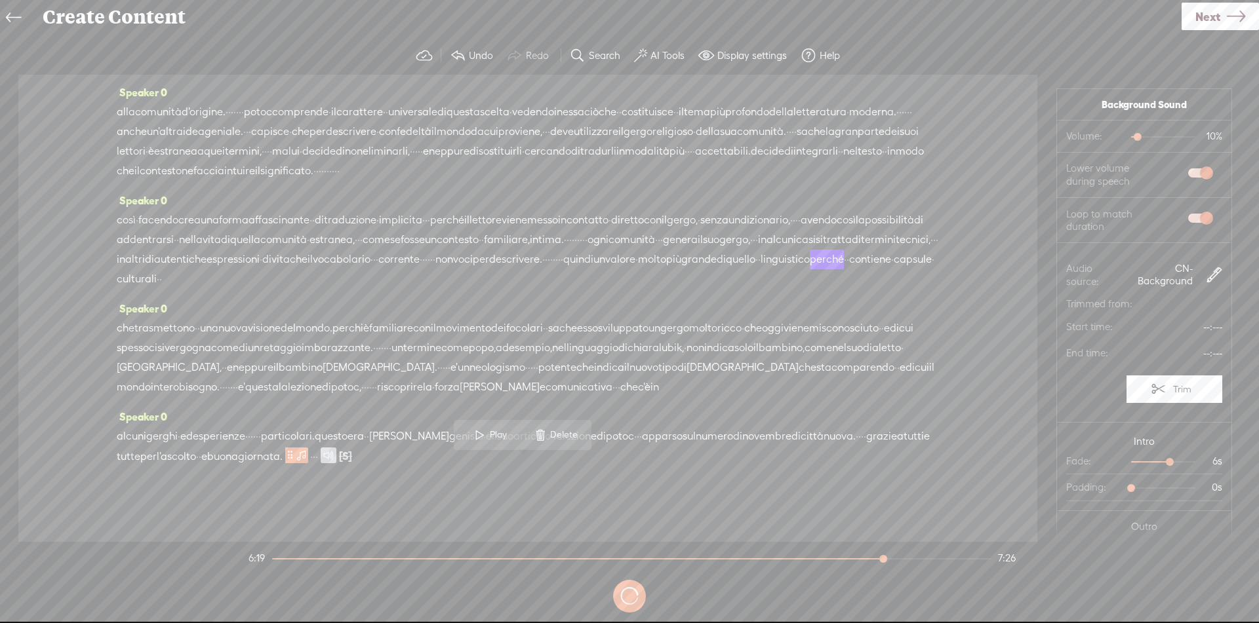
click at [370, 250] on span "vocabolario" at bounding box center [342, 260] width 58 height 20
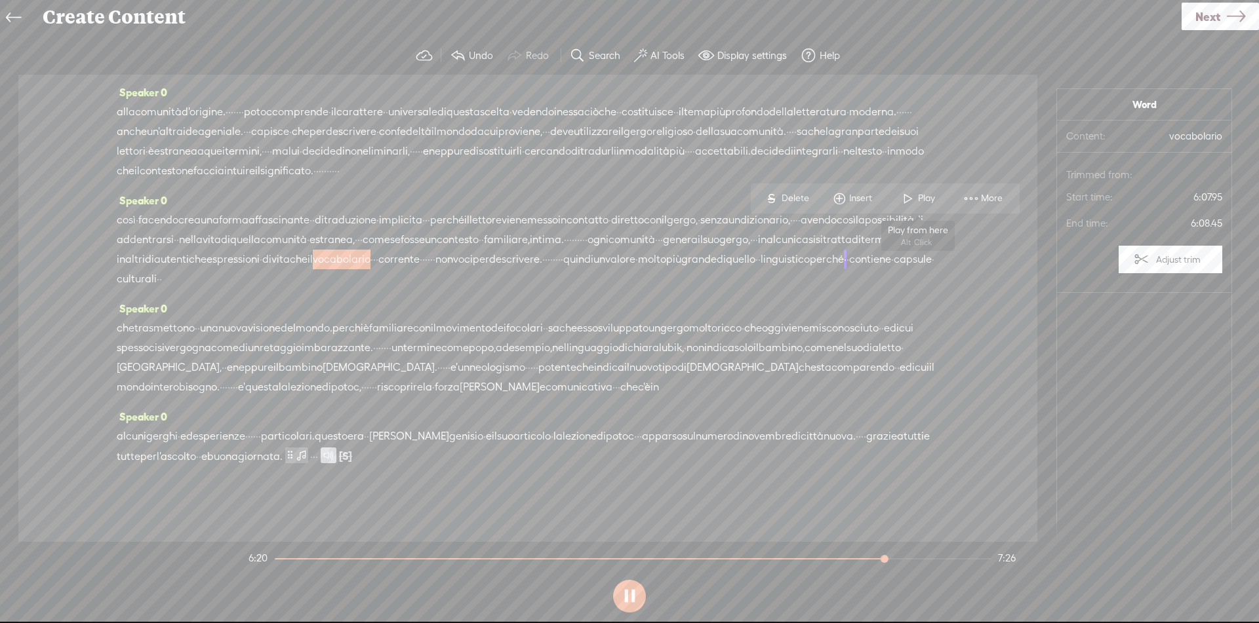
click at [931, 199] on span "Play" at bounding box center [928, 198] width 20 height 13
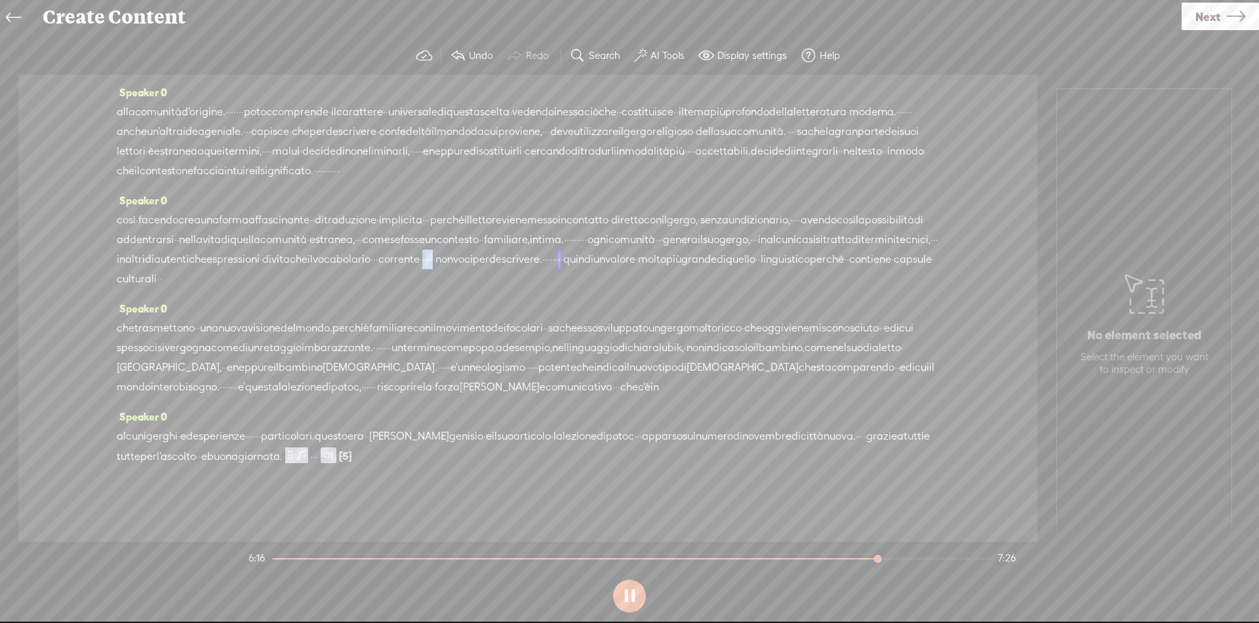
drag, startPoint x: 186, startPoint y: 251, endPoint x: 209, endPoint y: 251, distance: 23.6
click at [209, 251] on div "così · facendo crea una forma affascinante · · di traduzione · implicita · · · …" at bounding box center [528, 249] width 822 height 79
click at [111, 218] on span "Delete" at bounding box center [122, 218] width 31 height 13
click at [608, 230] on span "comunità" at bounding box center [631, 239] width 47 height 20
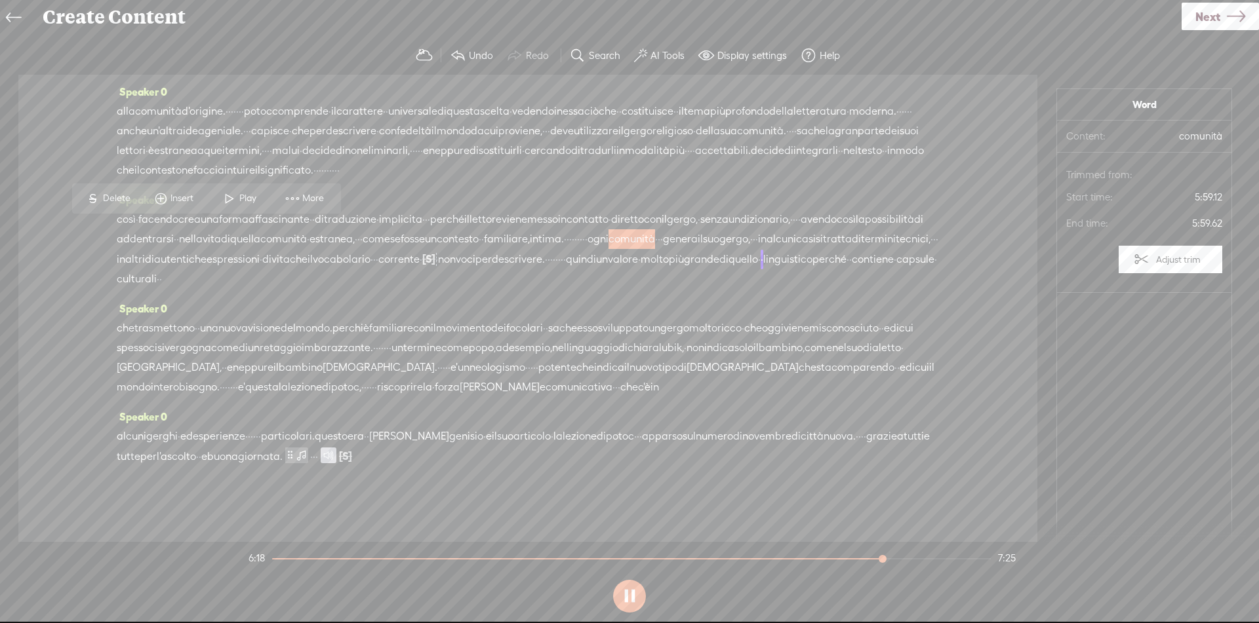
drag, startPoint x: 693, startPoint y: 222, endPoint x: 701, endPoint y: 225, distance: 8.9
click at [206, 250] on span "autentiche" at bounding box center [180, 260] width 52 height 20
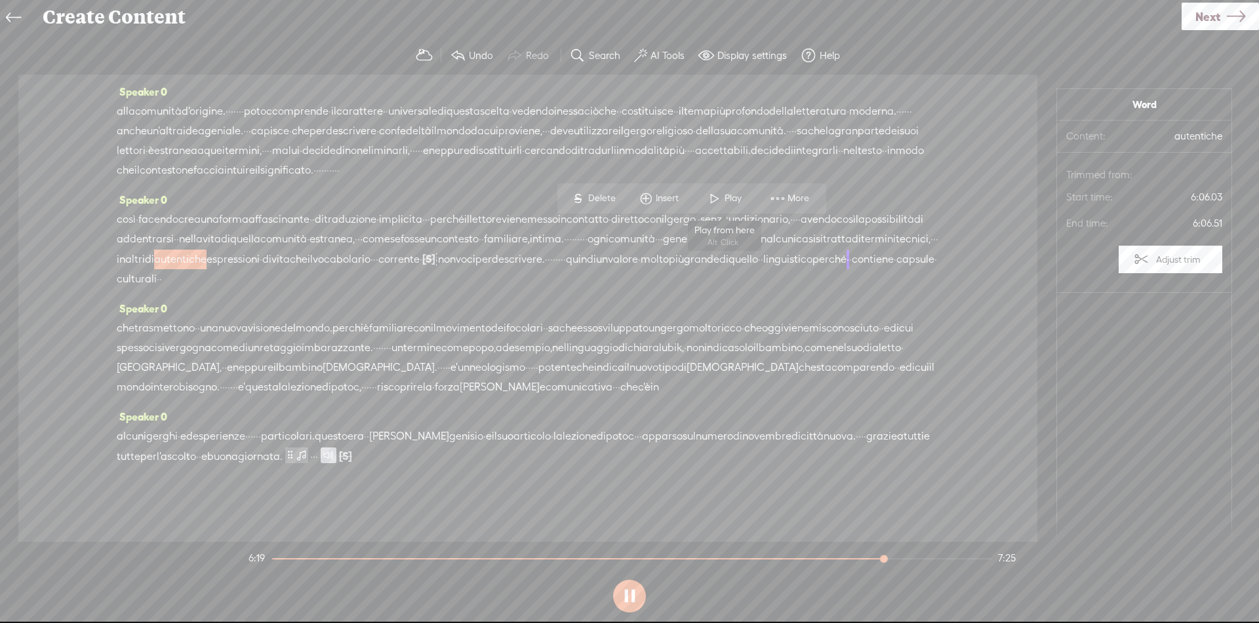
click at [726, 199] on span "Play" at bounding box center [734, 198] width 20 height 13
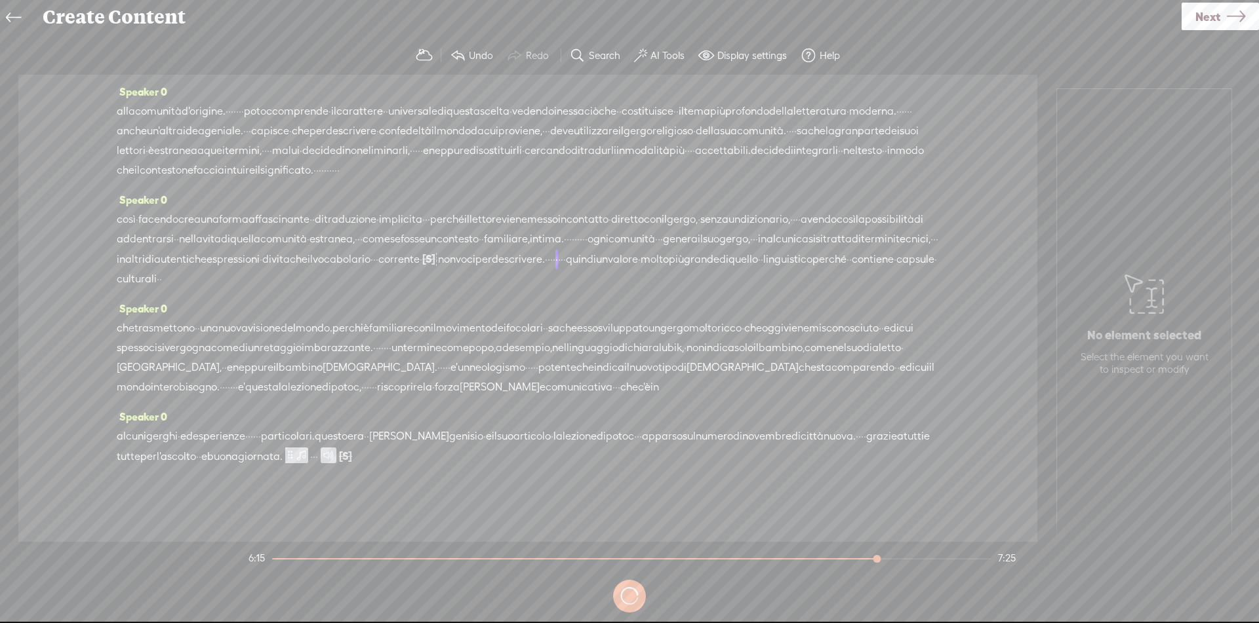
click at [420, 250] on span "·" at bounding box center [421, 260] width 3 height 20
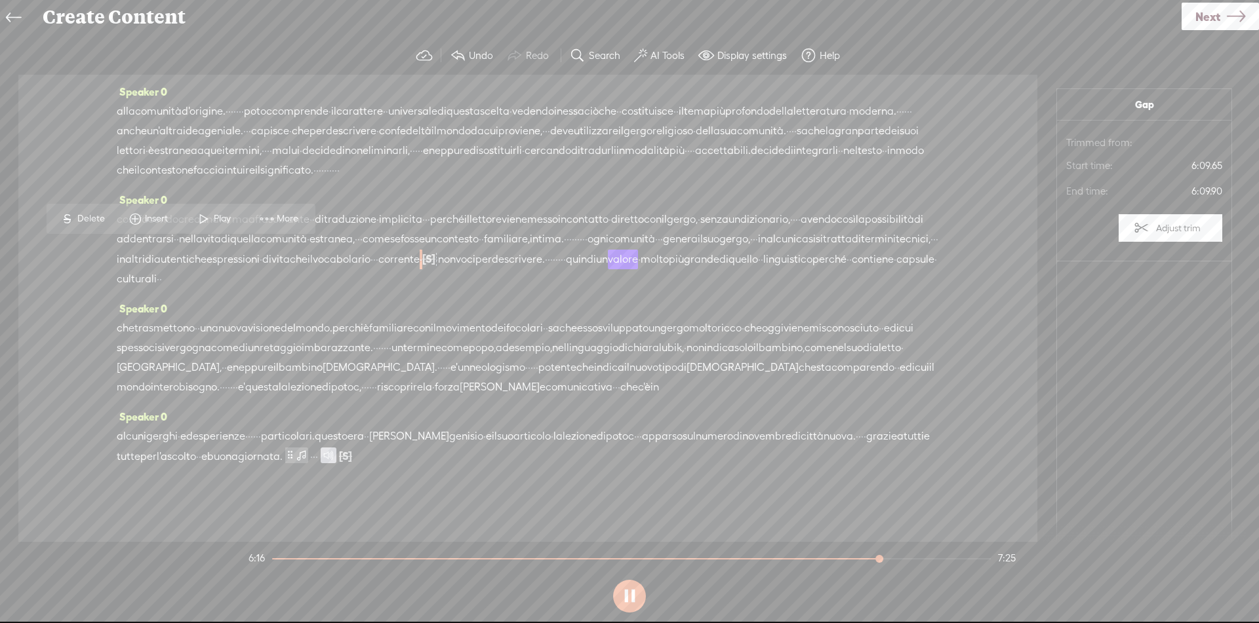
click at [74, 214] on span "S" at bounding box center [68, 219] width 20 height 24
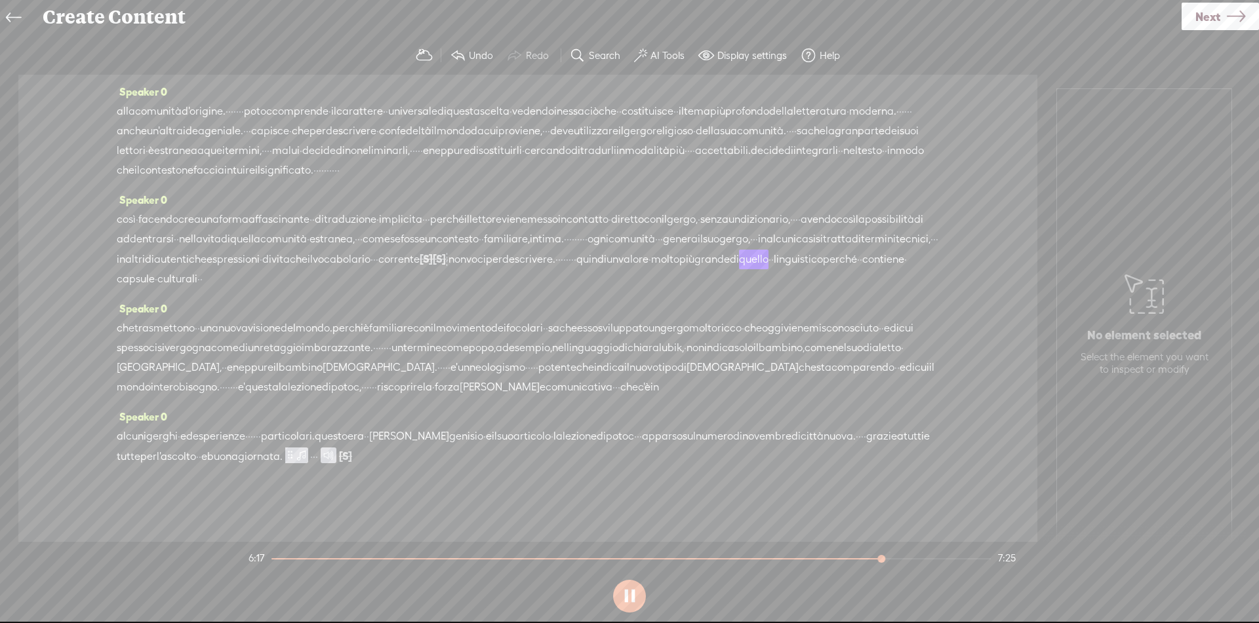
click at [446, 250] on span "·" at bounding box center [447, 260] width 3 height 20
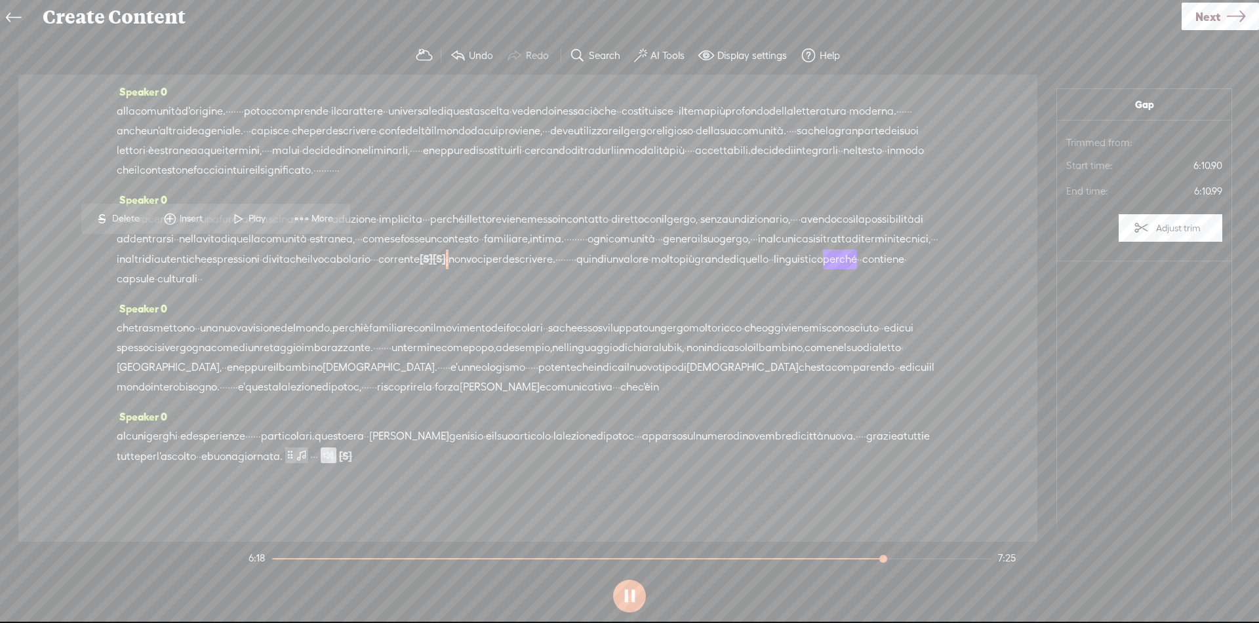
click at [125, 218] on span "Delete" at bounding box center [127, 218] width 31 height 13
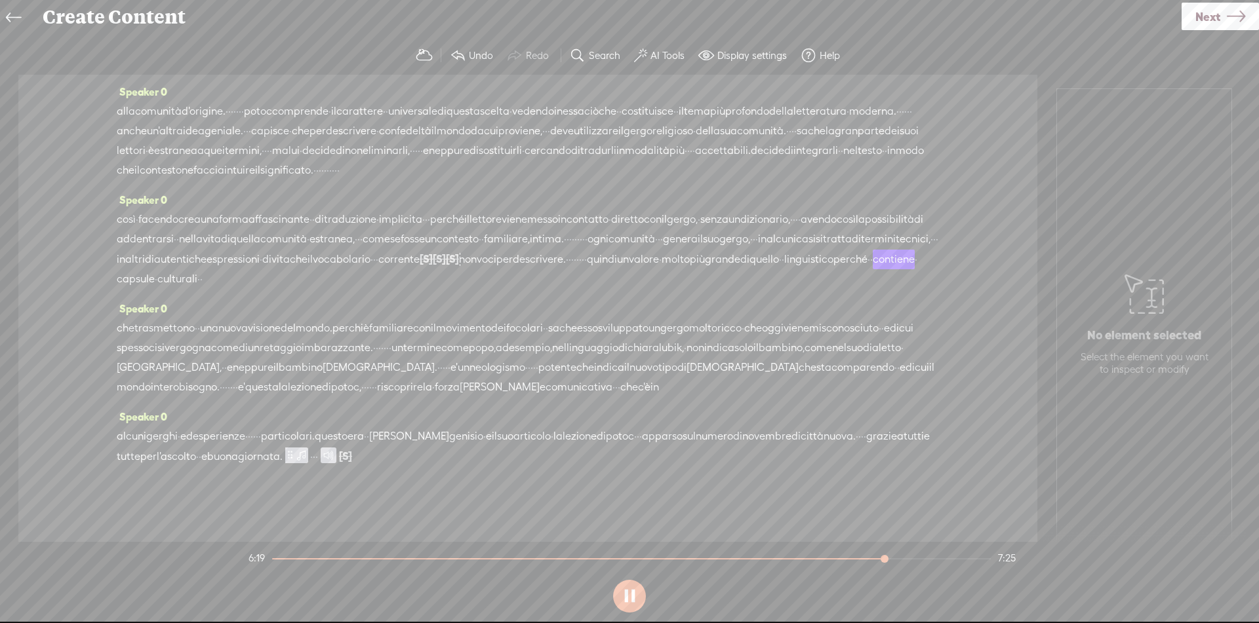
click at [260, 250] on span "espressioni" at bounding box center [232, 260] width 53 height 20
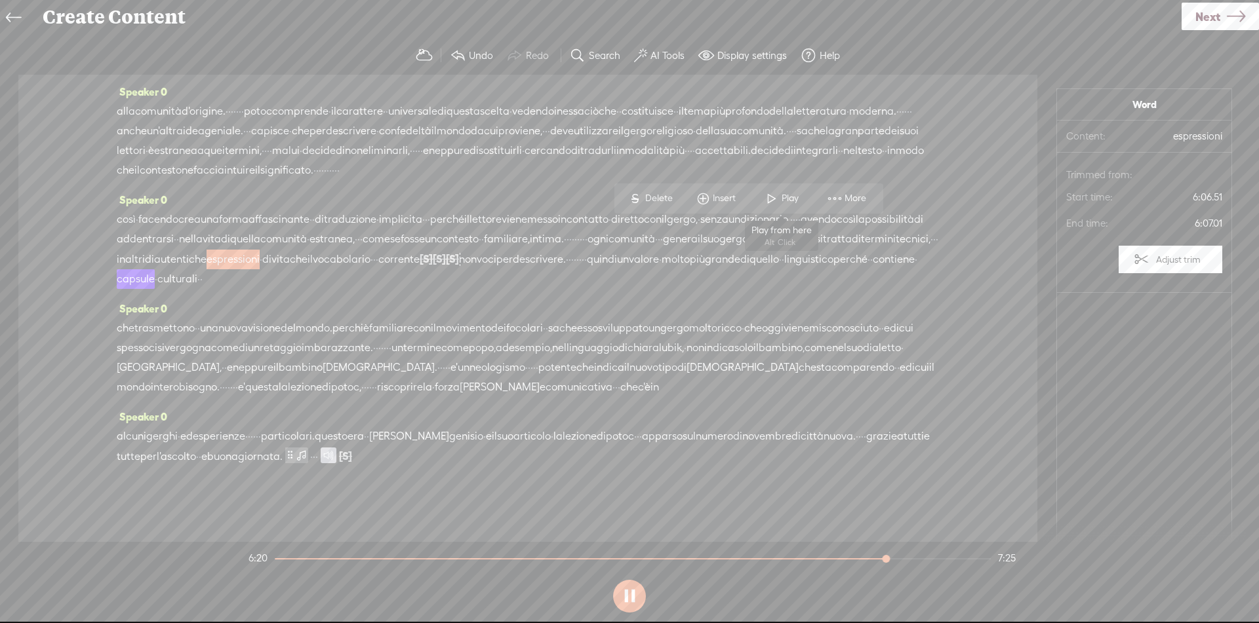
click at [782, 201] on span "Play" at bounding box center [791, 198] width 20 height 13
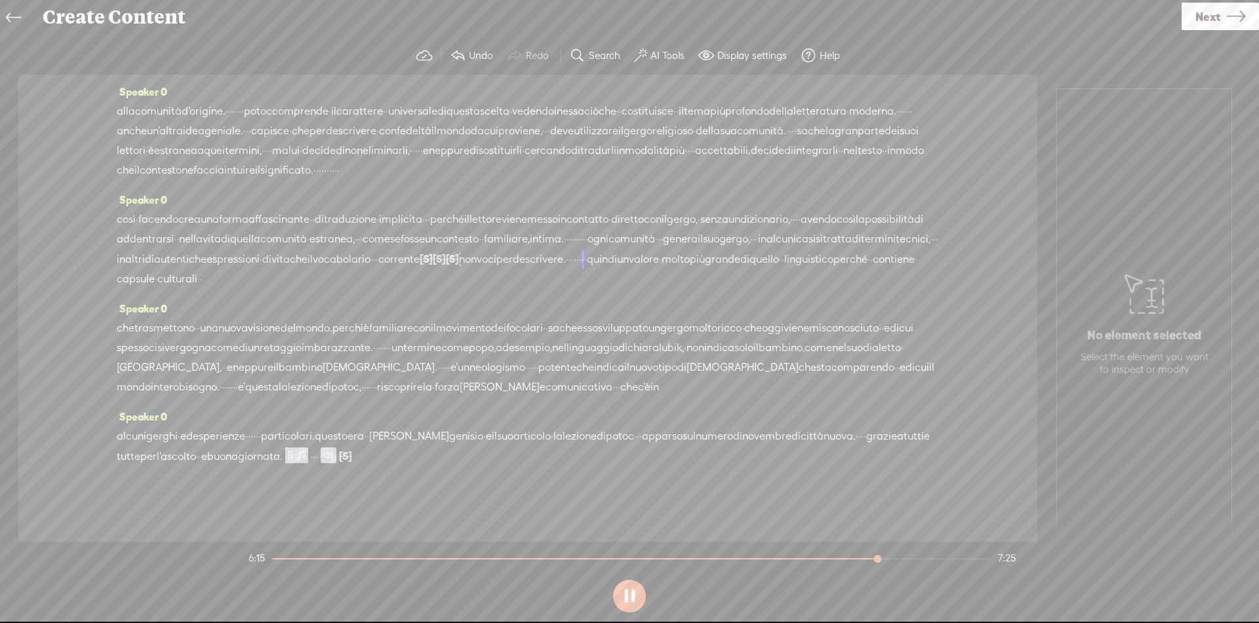
click at [459, 250] on span "non" at bounding box center [468, 260] width 18 height 20
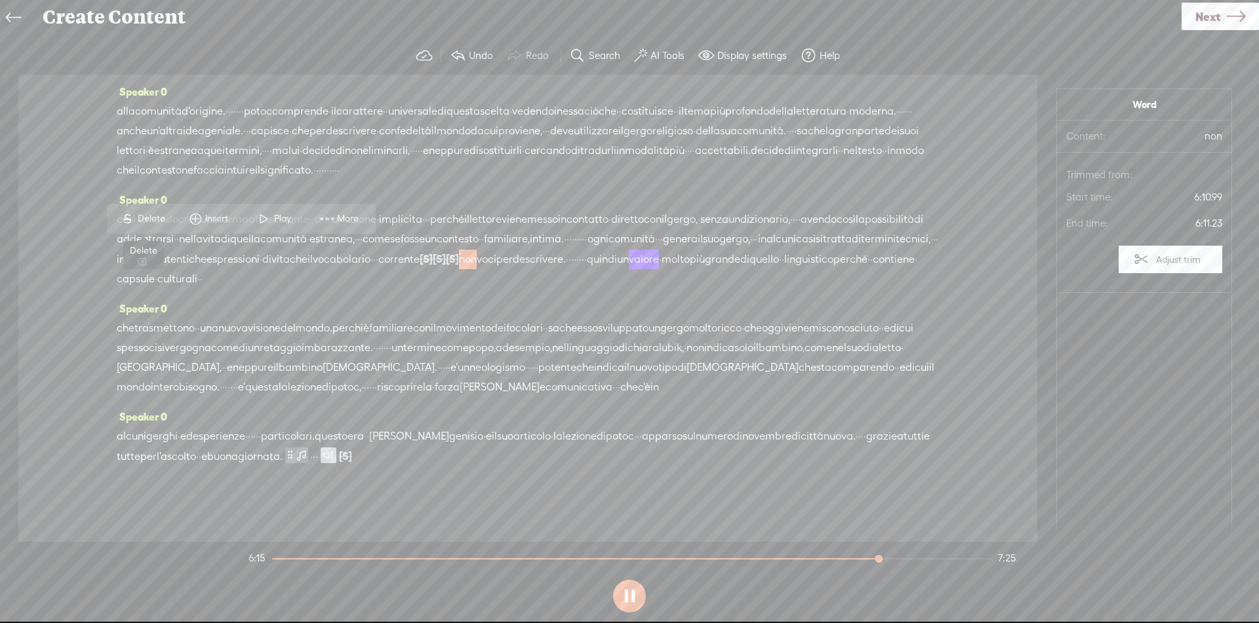
click at [137, 219] on span "S" at bounding box center [128, 219] width 20 height 24
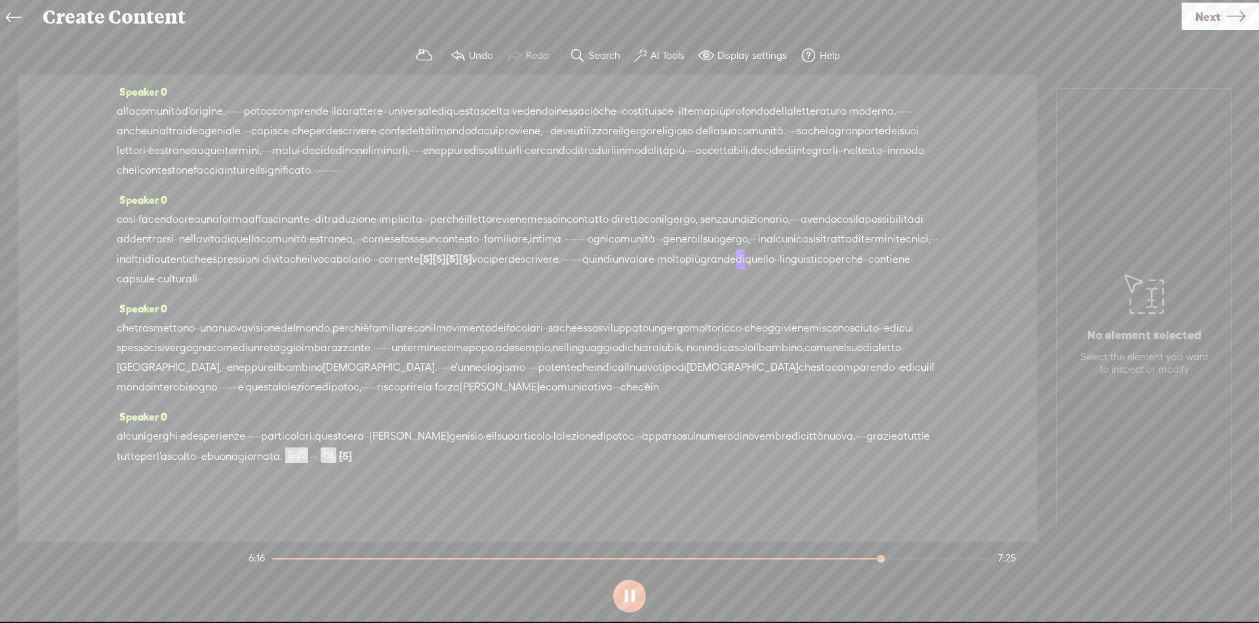
click at [895, 231] on span "tecnici," at bounding box center [912, 239] width 35 height 20
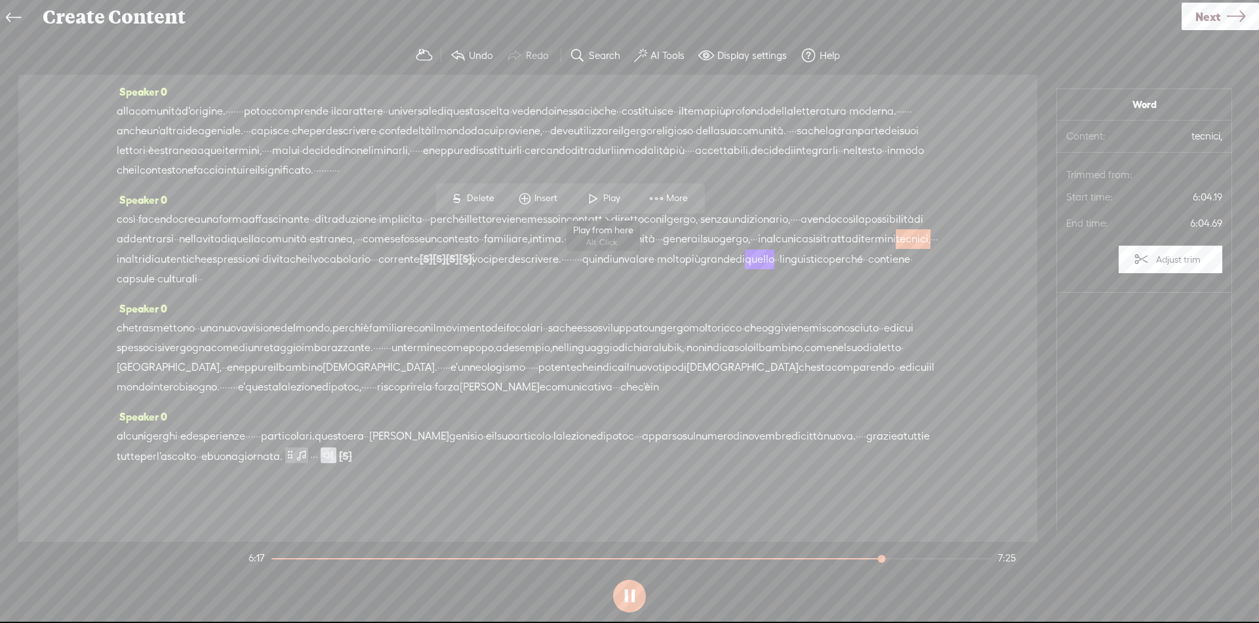
click at [591, 203] on span at bounding box center [593, 199] width 20 height 24
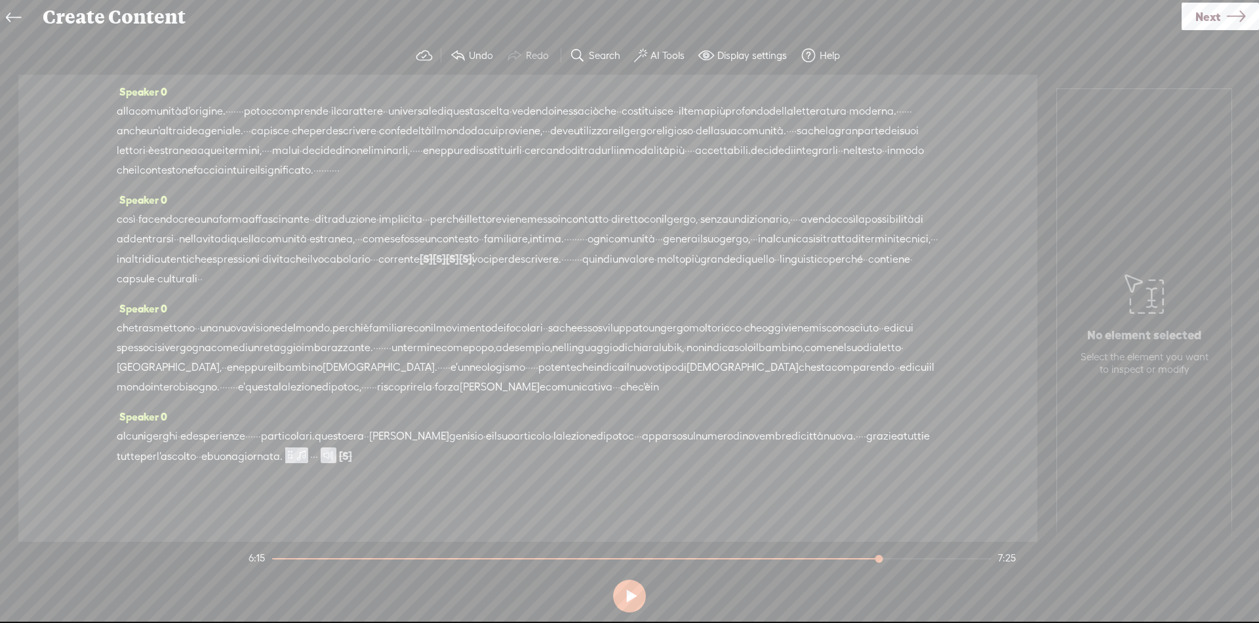
click at [641, 593] on button at bounding box center [629, 596] width 33 height 33
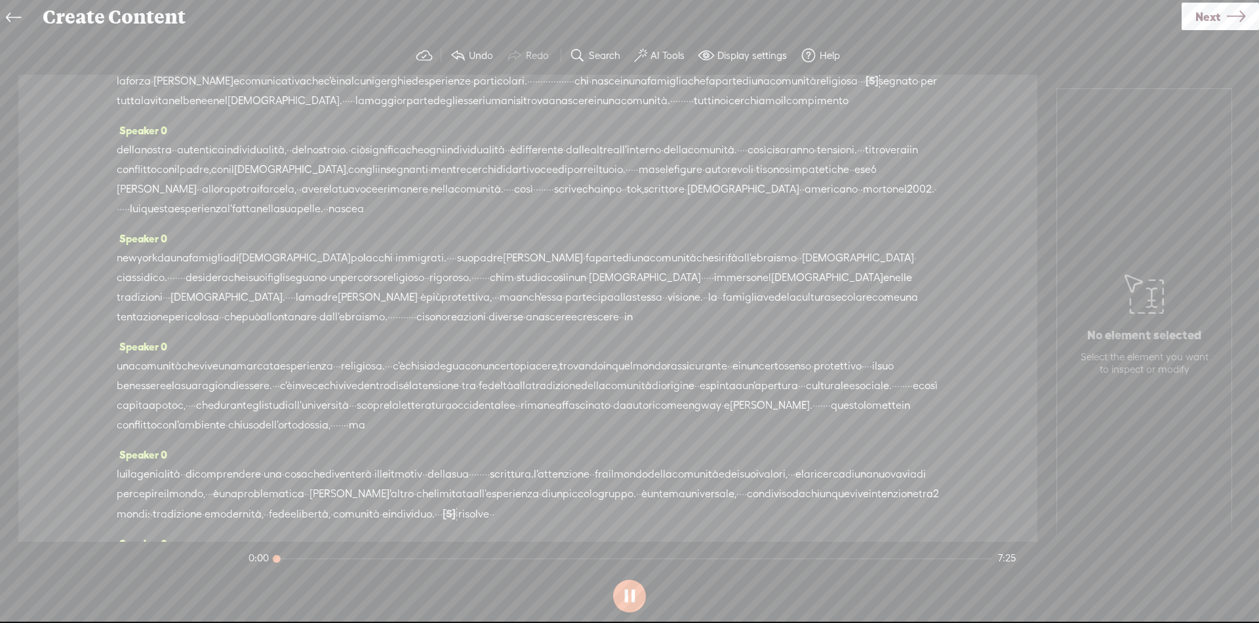
scroll to position [0, 0]
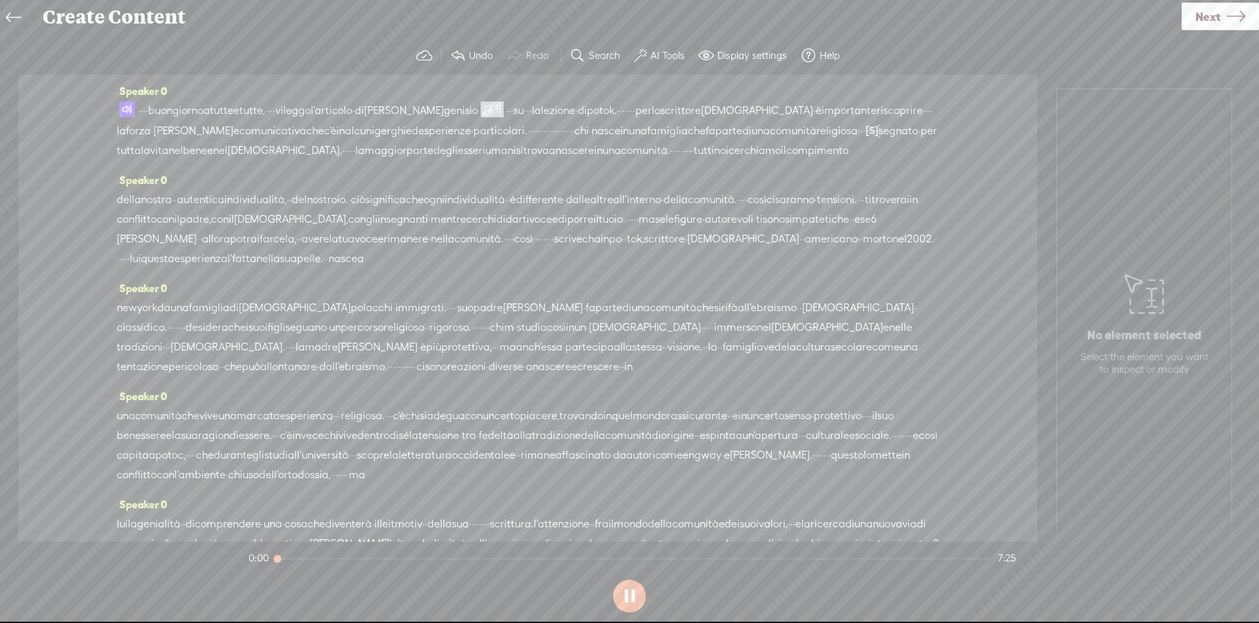
click at [641, 593] on button at bounding box center [629, 596] width 33 height 33
click at [1200, 23] on span "Next" at bounding box center [1207, 16] width 25 height 33
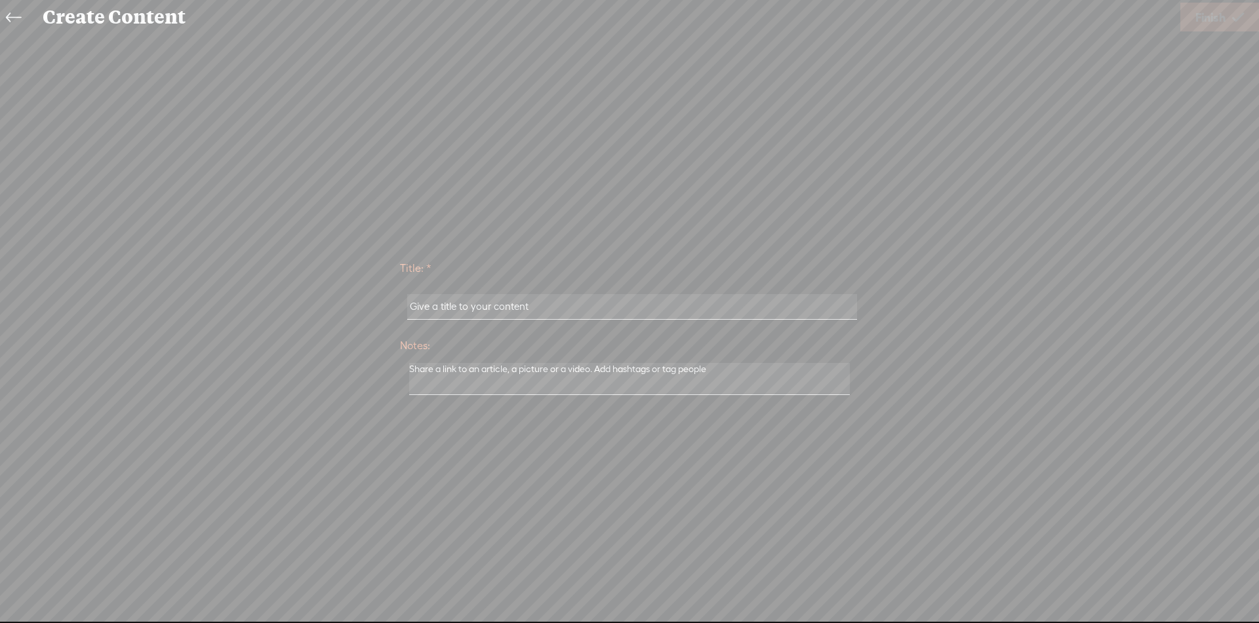
click at [709, 307] on input "text" at bounding box center [631, 307] width 449 height 26
paste input "La Lezione [PERSON_NAME]"
type input "La Lezione [PERSON_NAME]"
click at [16, 21] on icon at bounding box center [13, 17] width 15 height 29
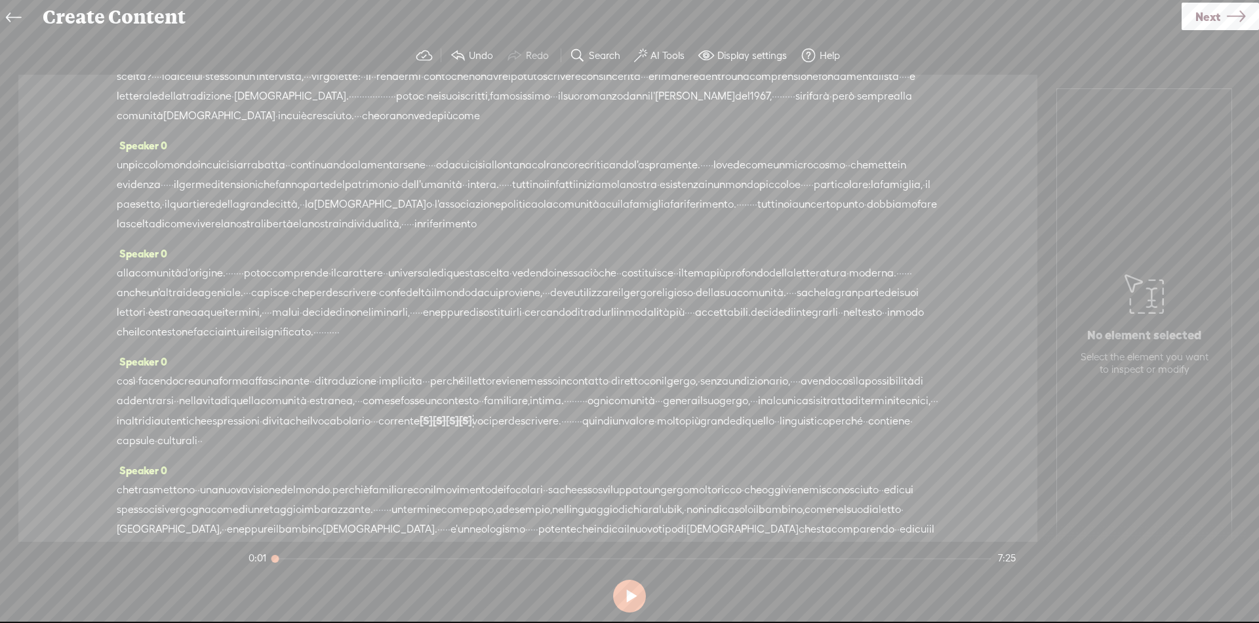
scroll to position [955, 0]
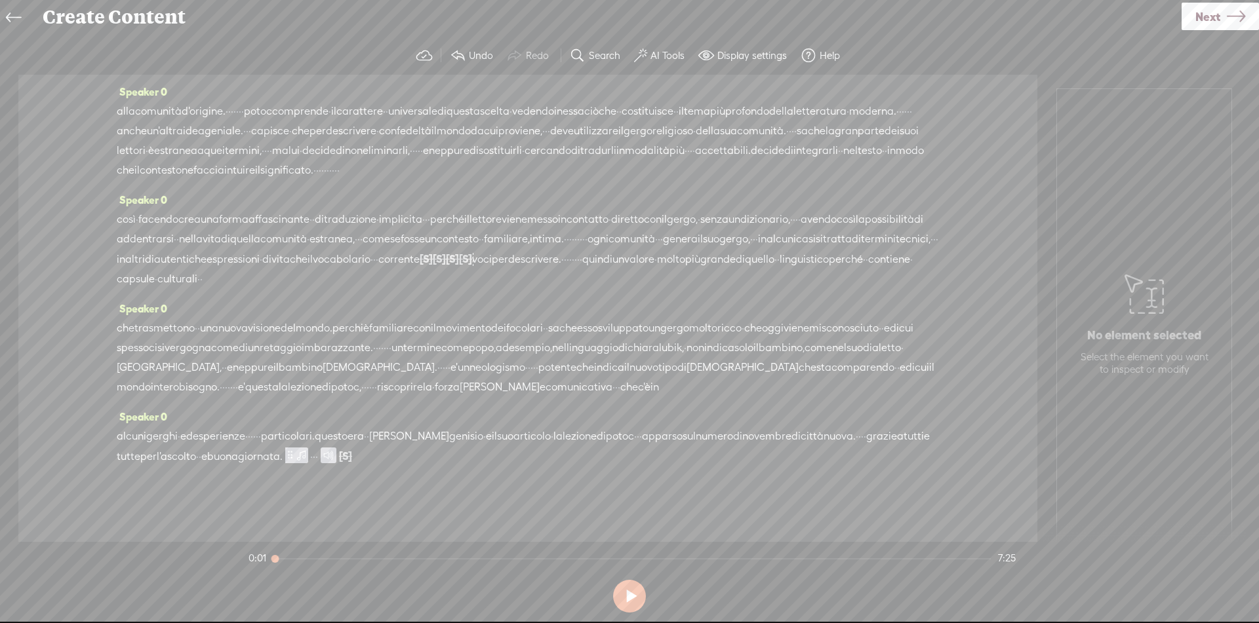
click at [1238, 21] on icon at bounding box center [1235, 16] width 18 height 33
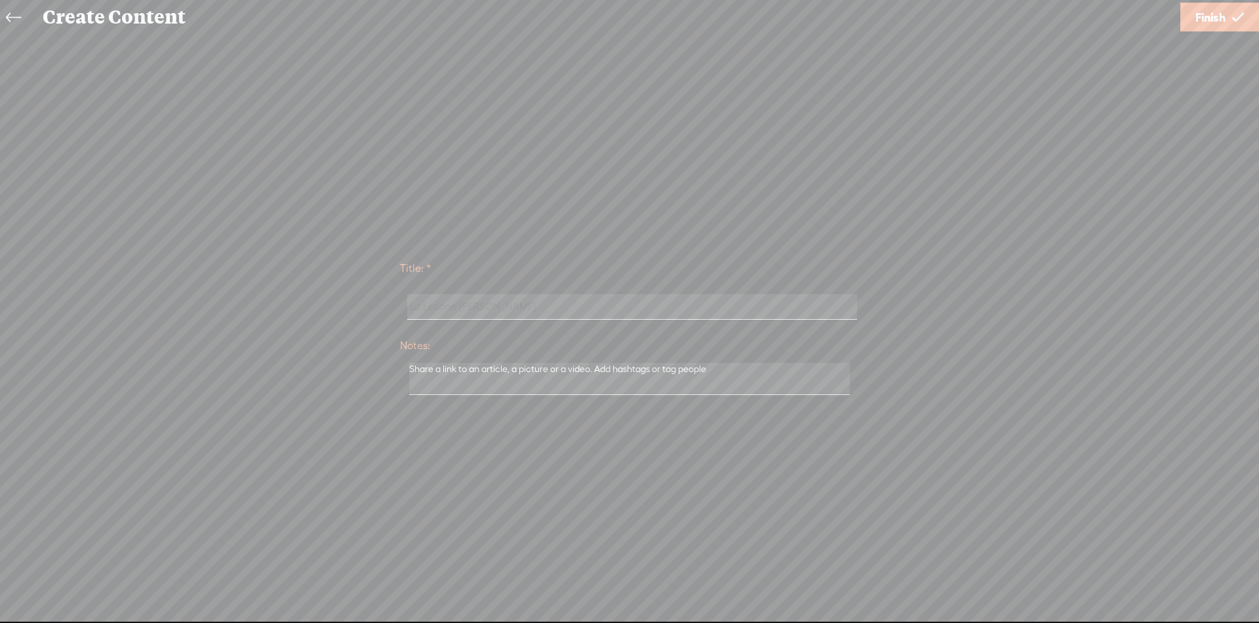
click at [463, 305] on input "La Lezione [PERSON_NAME]" at bounding box center [631, 307] width 449 height 26
click at [522, 311] on input "La Lezione [PERSON_NAME]" at bounding box center [631, 307] width 449 height 26
click at [1234, 14] on icon at bounding box center [1238, 17] width 12 height 33
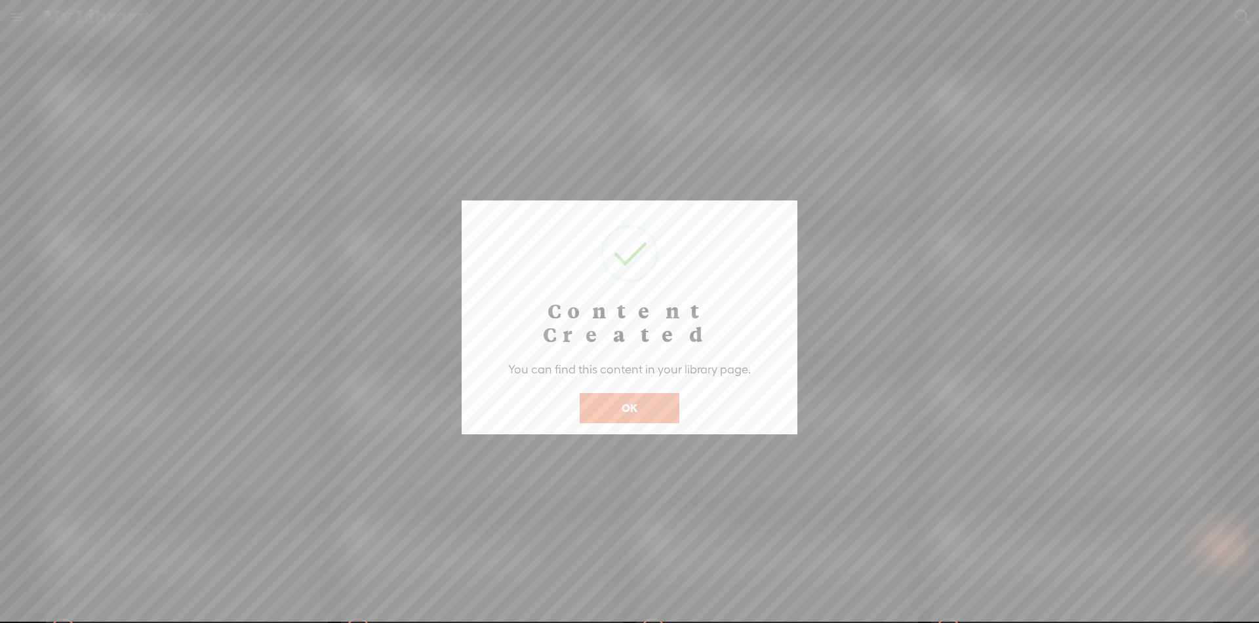
click at [664, 393] on button "OK" at bounding box center [629, 408] width 100 height 30
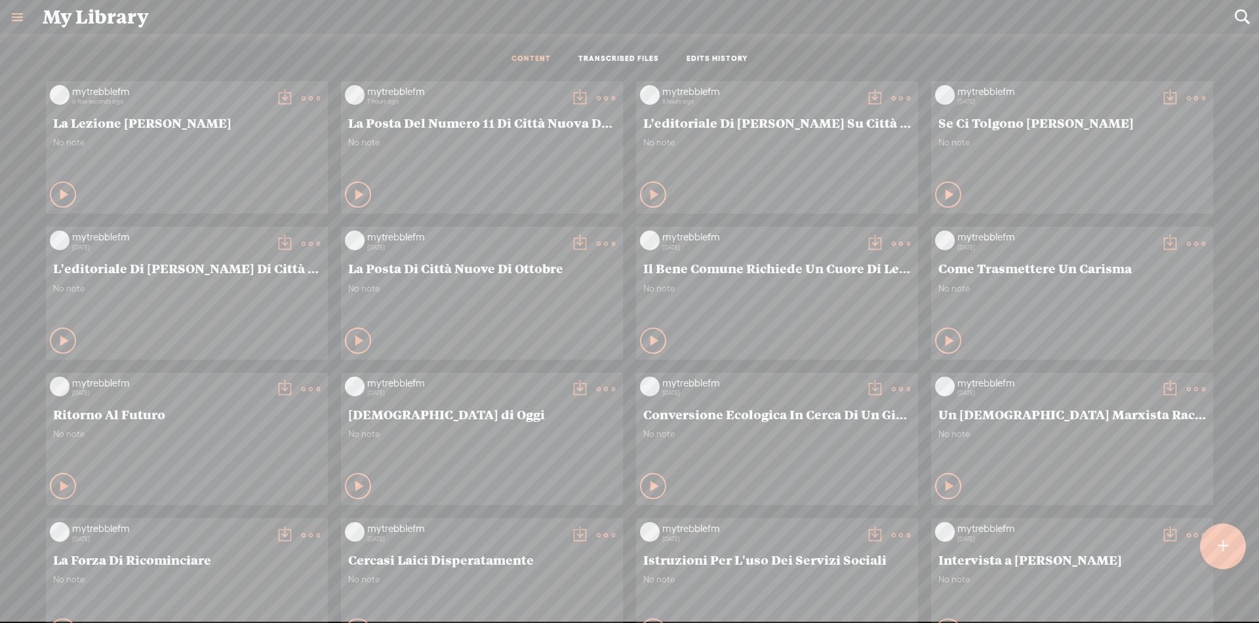
click at [610, 393] on div "mytrebblefm a few seconds ago La Lezione [PERSON_NAME] No note Play Content" at bounding box center [629, 512] width 1239 height 875
click at [279, 97] on t at bounding box center [284, 98] width 18 height 18
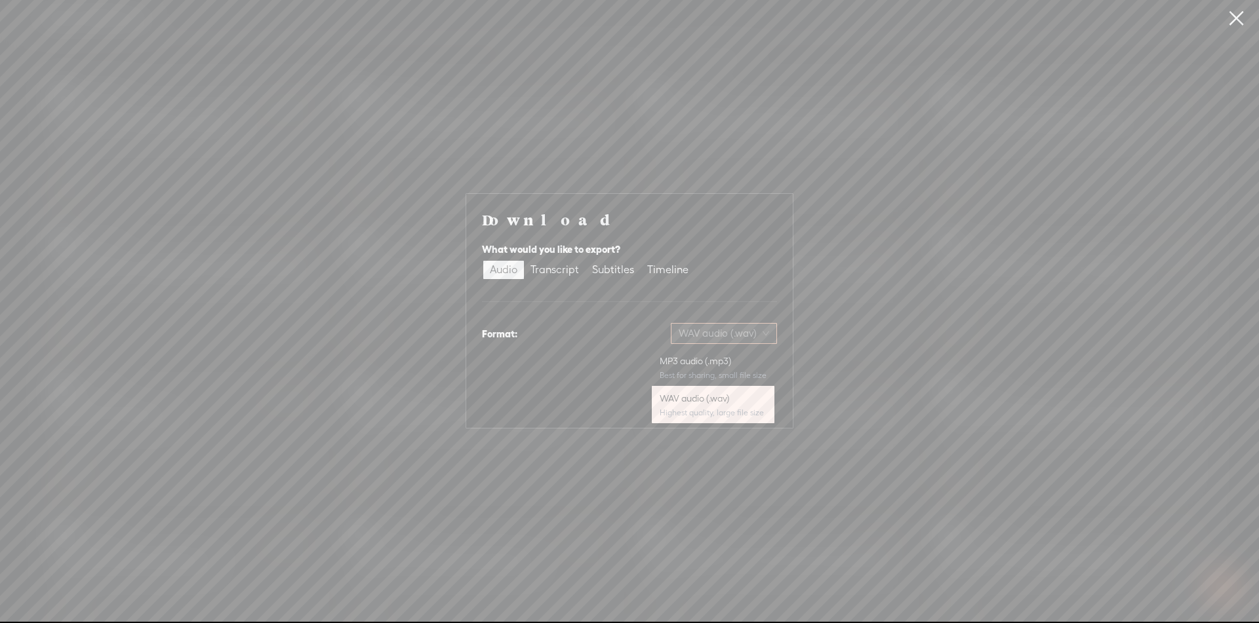
click at [723, 340] on span "WAV audio (.wav)" at bounding box center [723, 334] width 90 height 20
click at [706, 368] on div "MP3 audio (.mp3) Best for sharing, small file size" at bounding box center [712, 367] width 107 height 31
click at [754, 402] on span "Download" at bounding box center [743, 402] width 46 height 13
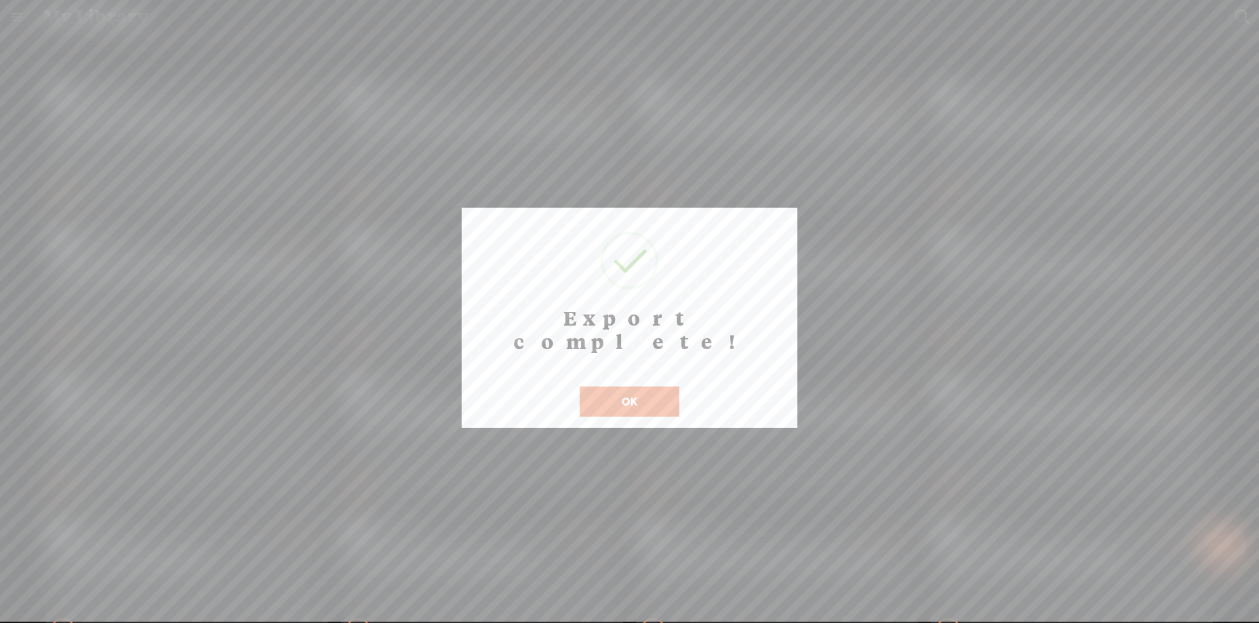
click at [620, 387] on button "OK" at bounding box center [629, 402] width 100 height 30
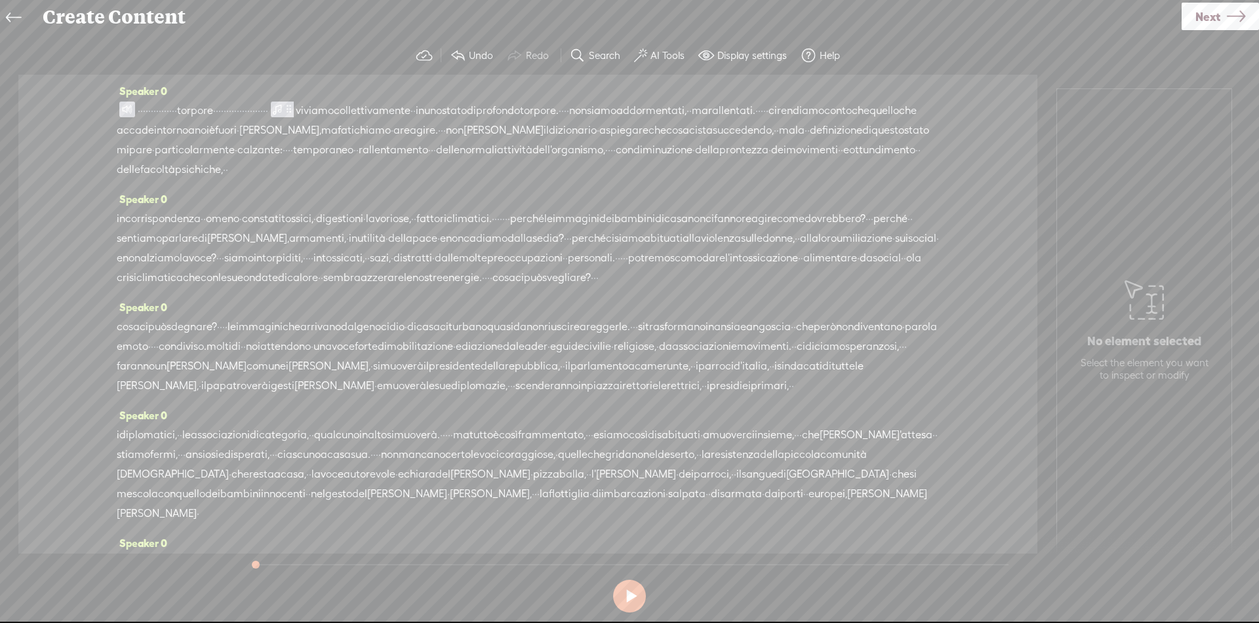
scroll to position [12, 0]
click at [128, 103] on span at bounding box center [127, 110] width 16 height 16
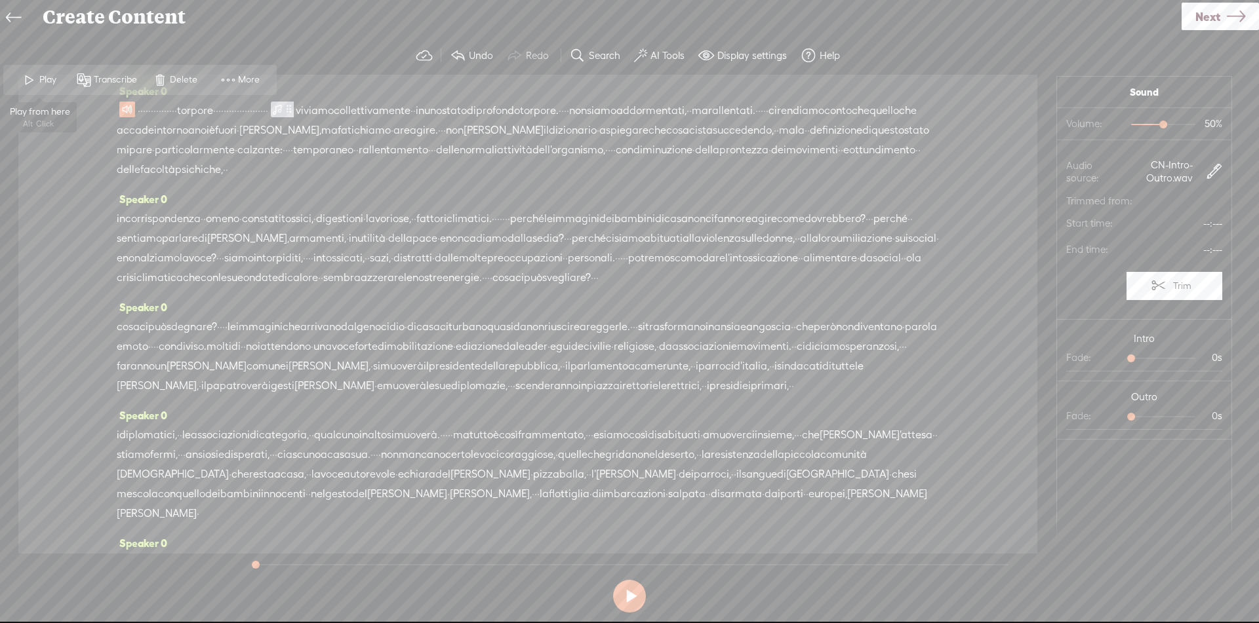
click at [49, 80] on span "Play" at bounding box center [49, 79] width 20 height 13
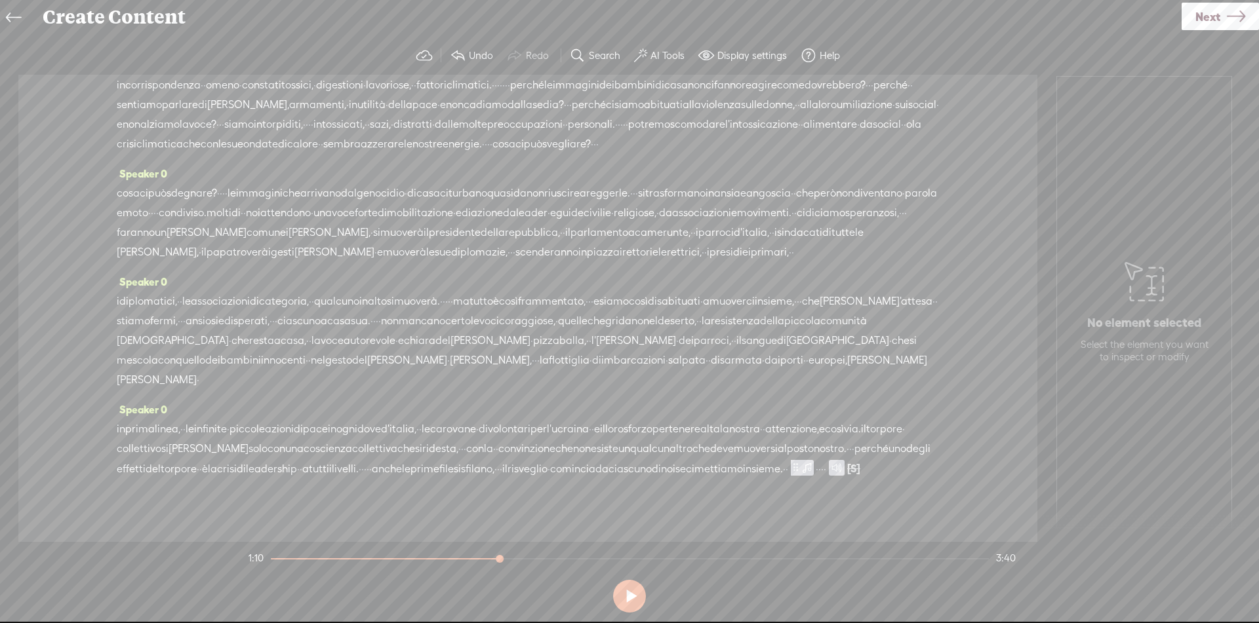
scroll to position [0, 0]
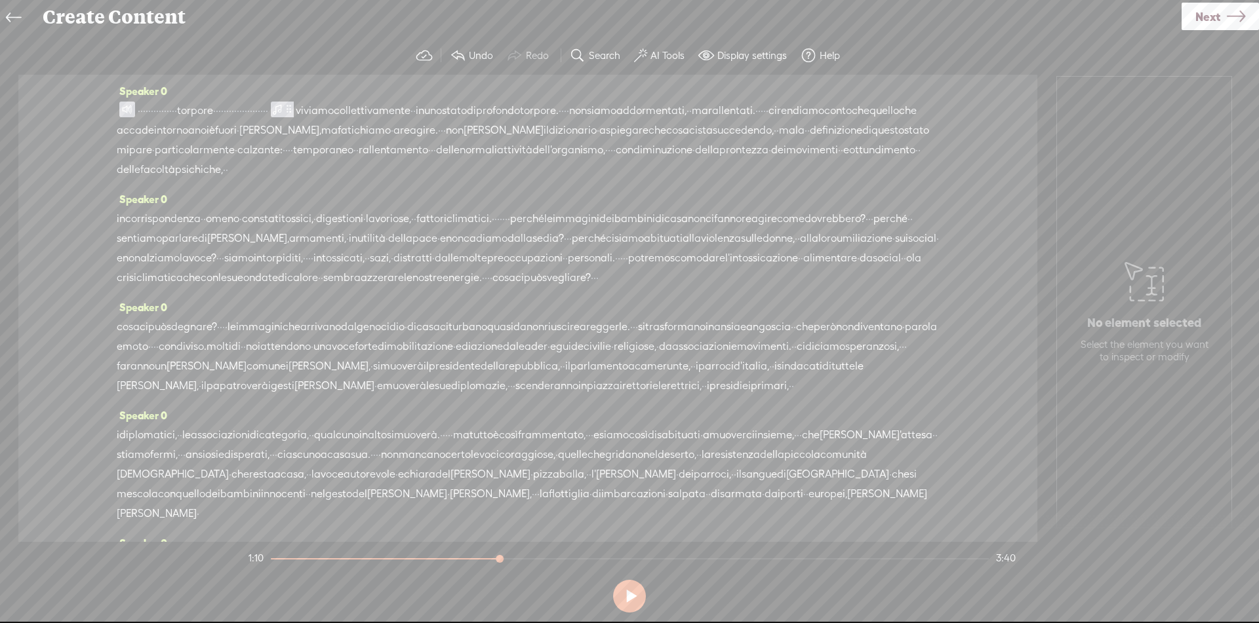
click at [633, 591] on button at bounding box center [629, 596] width 33 height 33
drag, startPoint x: 153, startPoint y: 106, endPoint x: 222, endPoint y: 112, distance: 69.1
click at [222, 112] on div "· · · · · · · · · · · · · · · torpore · · · · · · · · · · · · · · · · · · · · ·…" at bounding box center [528, 140] width 822 height 79
click at [126, 115] on span at bounding box center [127, 110] width 16 height 16
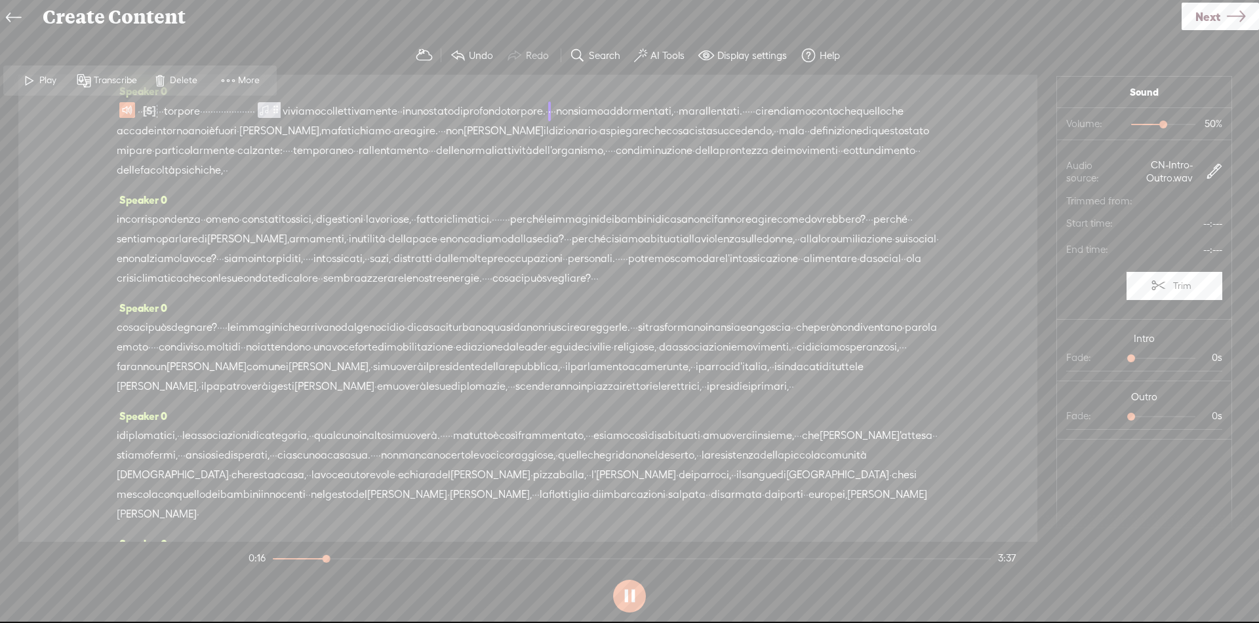
click at [45, 76] on span "Play" at bounding box center [49, 80] width 20 height 13
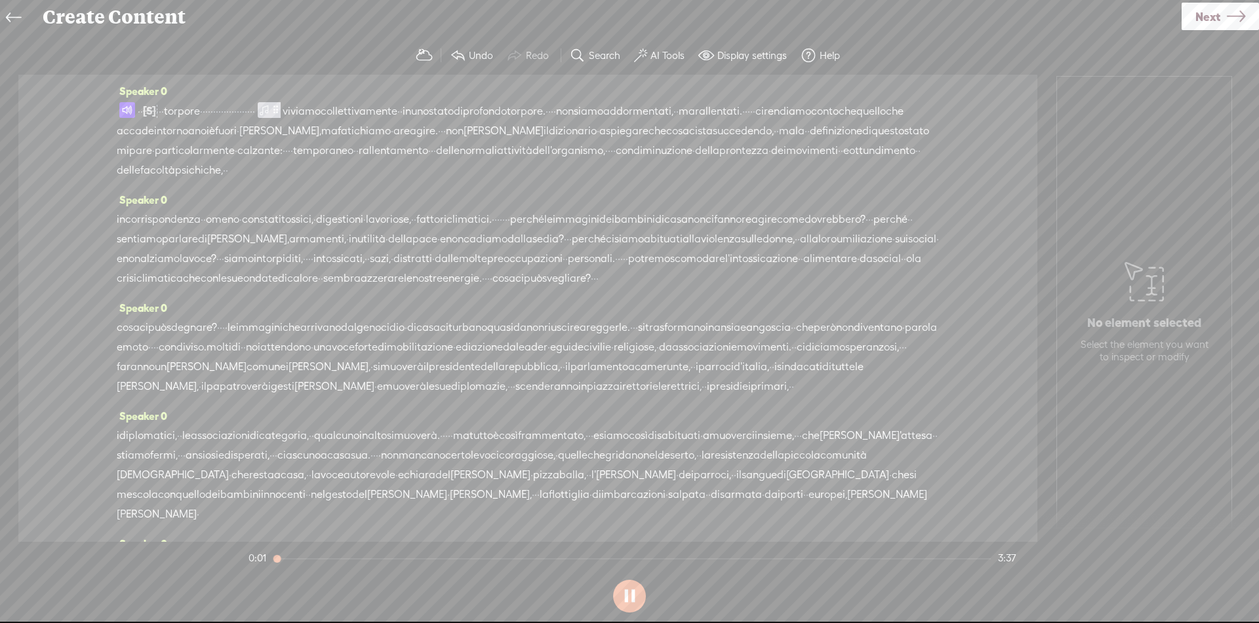
click at [143, 111] on span "·" at bounding box center [141, 112] width 3 height 20
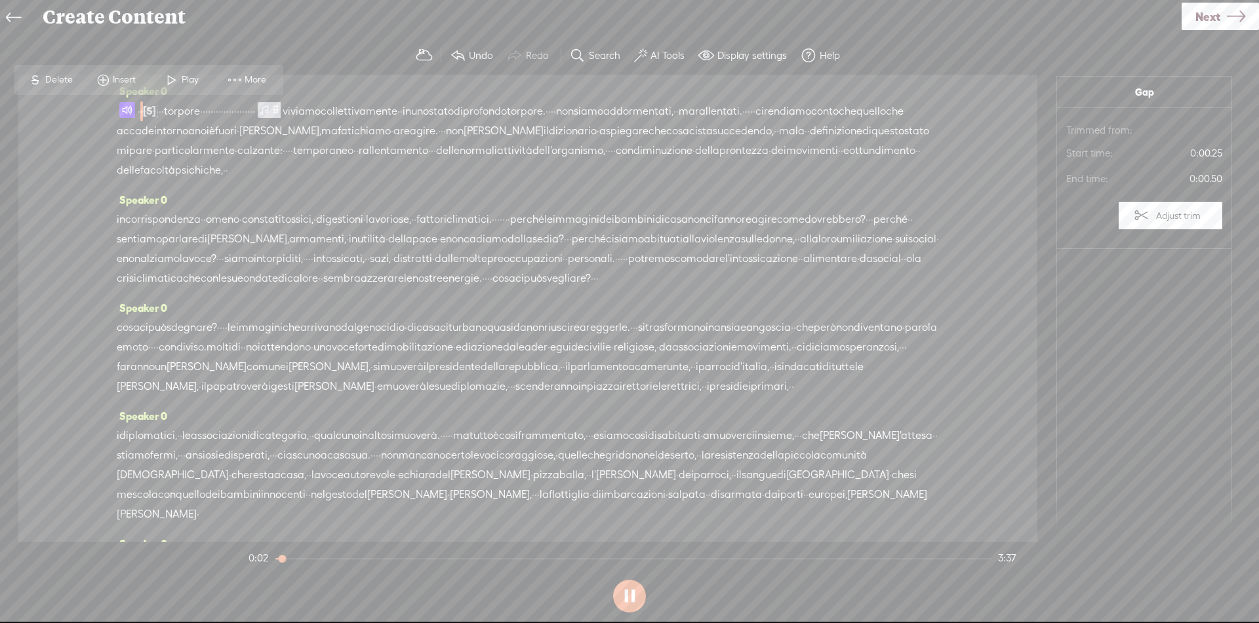
click at [165, 74] on span at bounding box center [172, 80] width 20 height 24
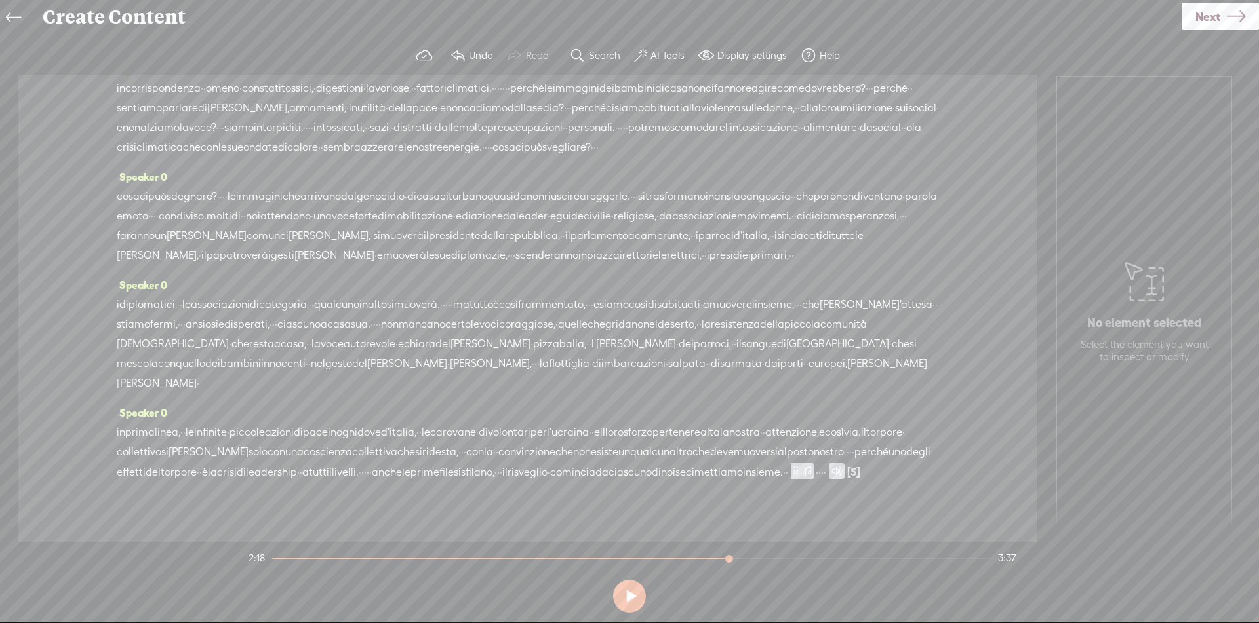
scroll to position [206, 0]
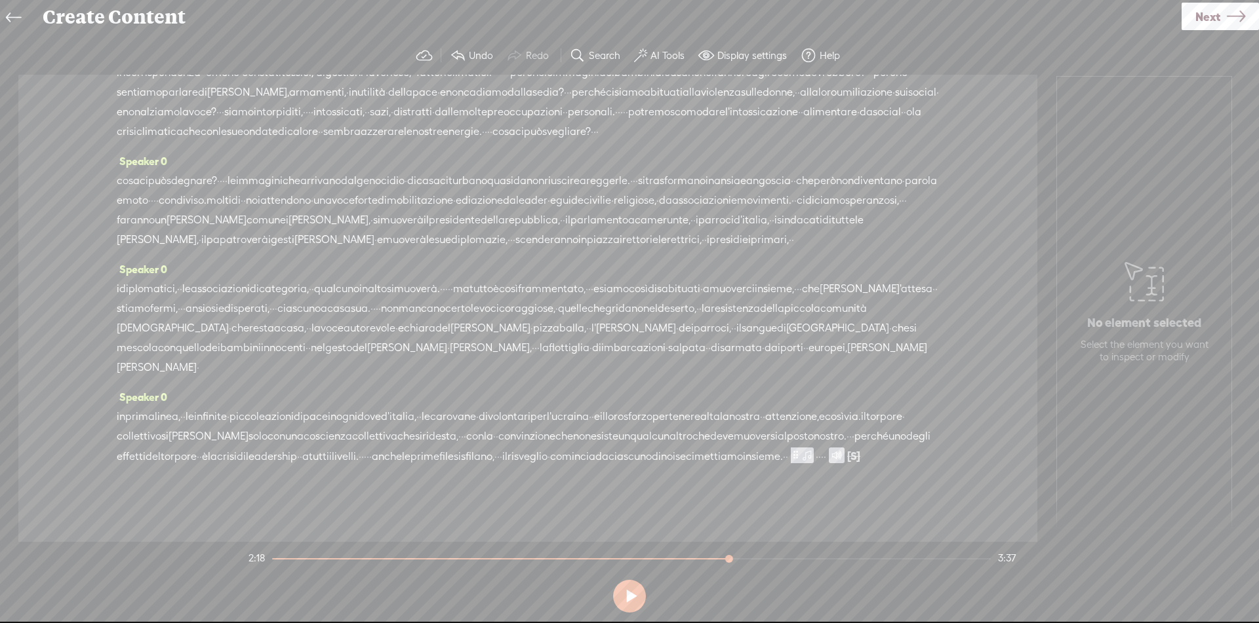
click at [1224, 18] on link "Next" at bounding box center [1219, 17] width 77 height 28
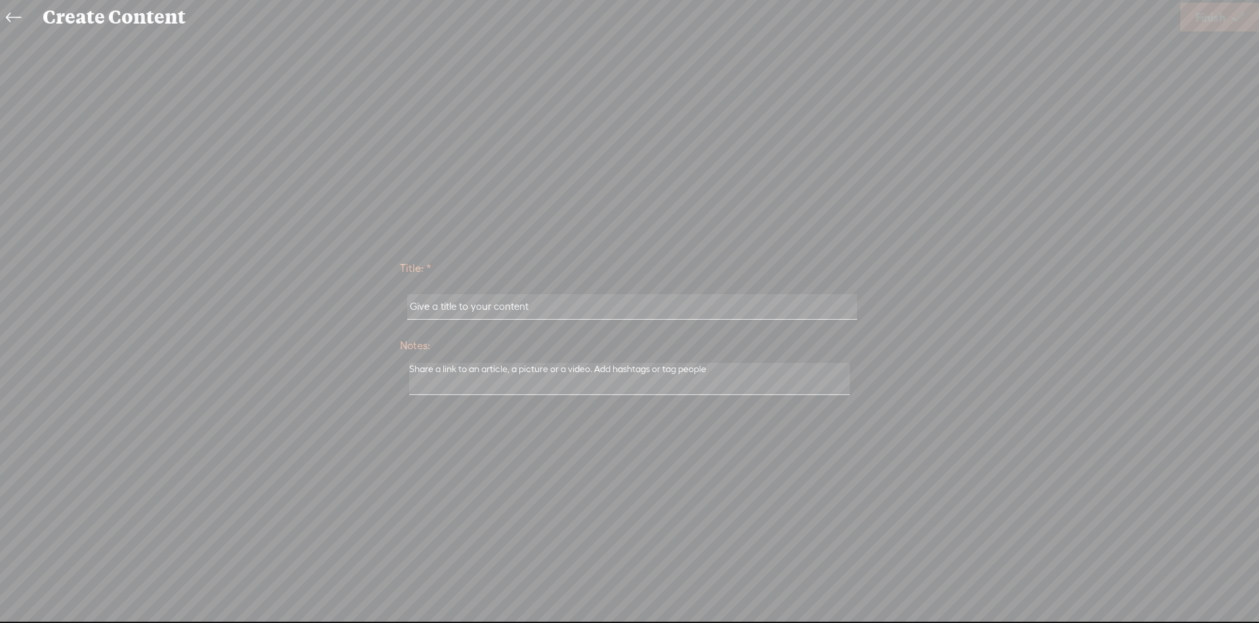
click at [564, 299] on input "text" at bounding box center [631, 307] width 449 height 26
paste input "https://api.nifty.pm/files/QUvwQgKebMY7t/e38e7507218443908546d12464c1b002:4c378…"
click at [565, 299] on input "https://api.nifty.pm/files/QUvwQgKebMY7t/e38e7507218443908546d12464c1b002:4c378…" at bounding box center [631, 307] width 449 height 26
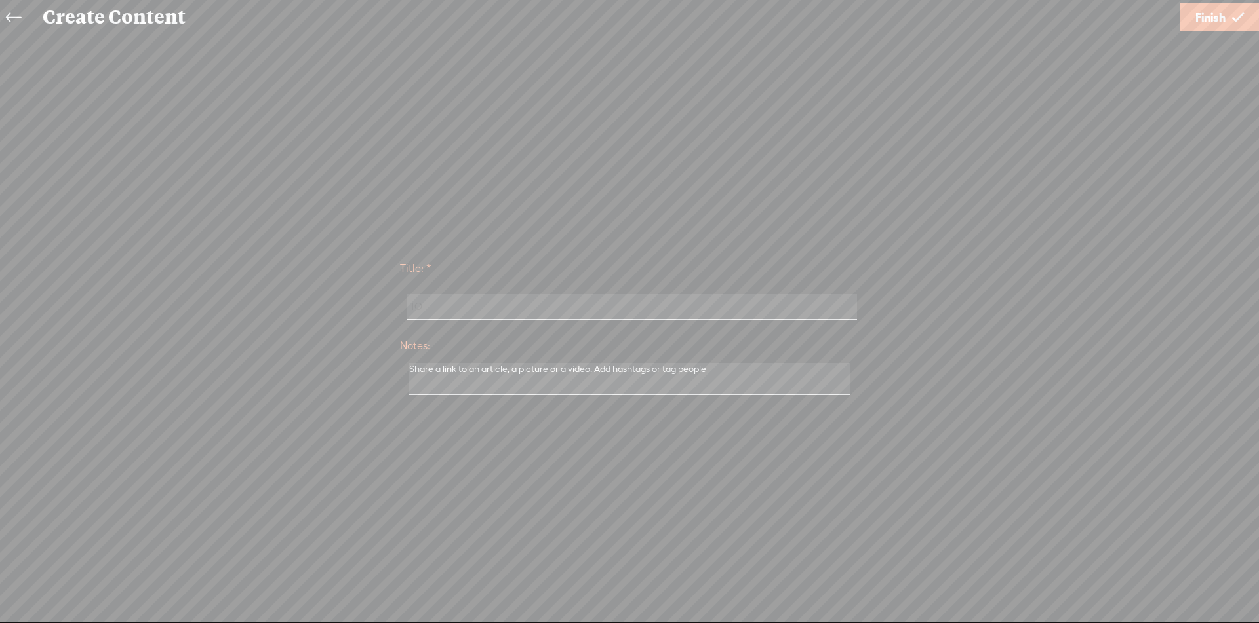
type input "T"
drag, startPoint x: 517, startPoint y: 298, endPoint x: 370, endPoint y: 292, distance: 146.9
click at [370, 292] on div "Title: * Torpore Notes: Save as a draft content Publish: Warning: Narration of …" at bounding box center [629, 326] width 1232 height 149
type input "Torpore"
click at [1255, 16] on link "Finish" at bounding box center [1219, 17] width 79 height 29
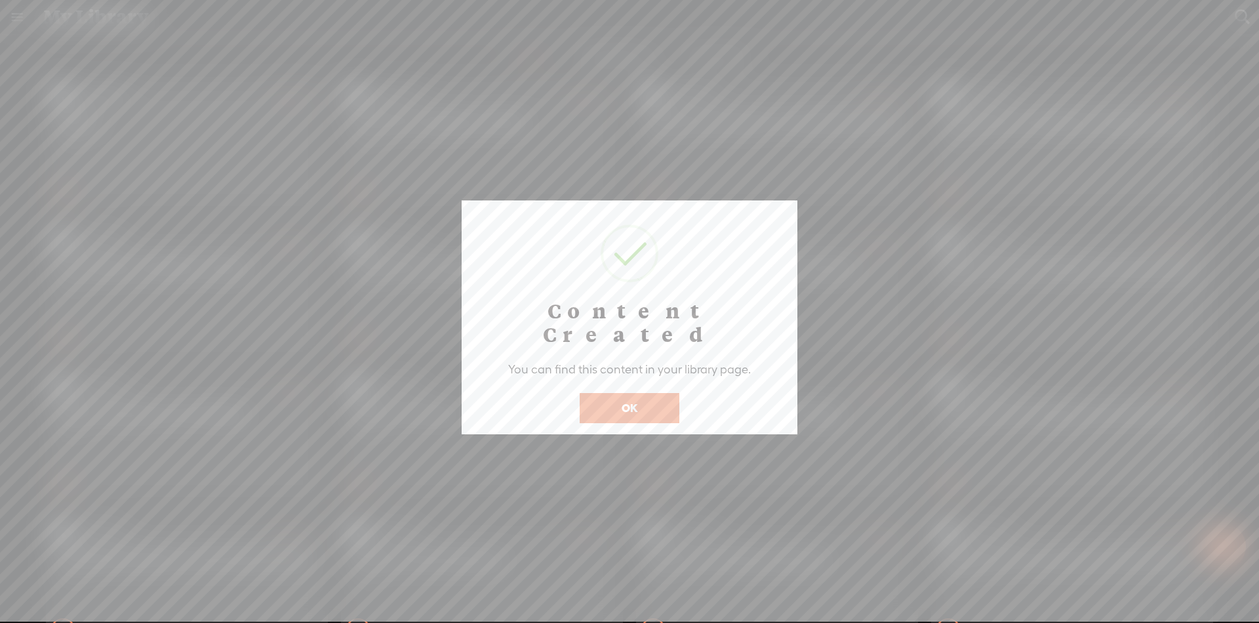
click at [646, 393] on button "OK" at bounding box center [629, 408] width 100 height 30
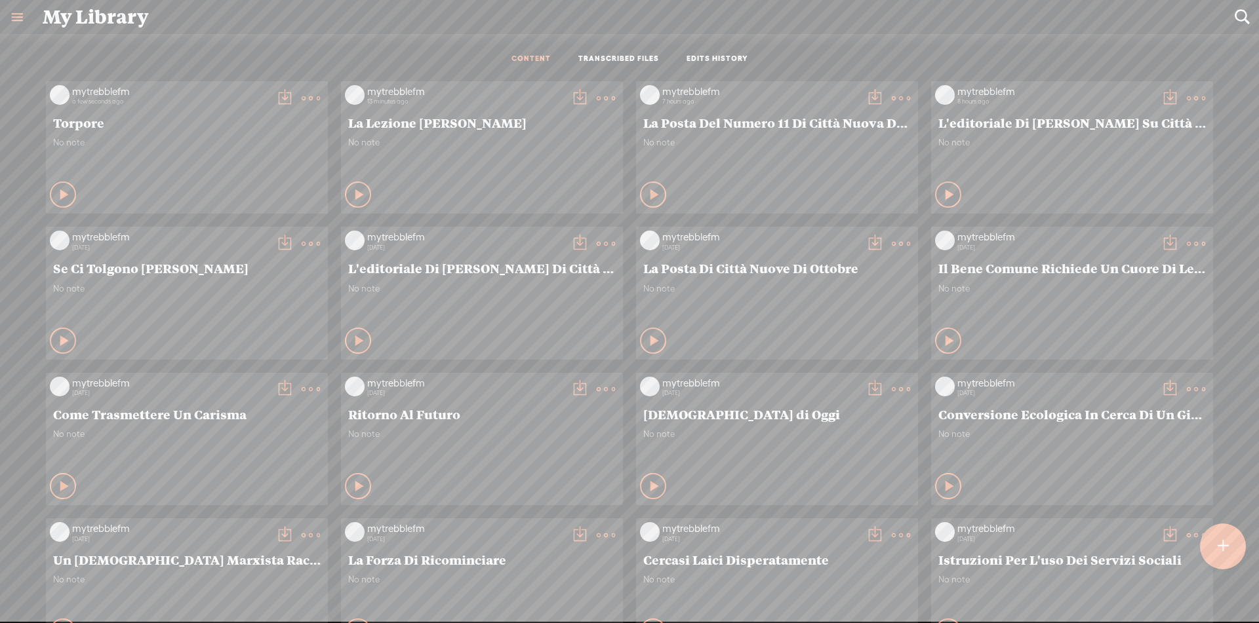
click at [275, 96] on t at bounding box center [284, 98] width 18 height 18
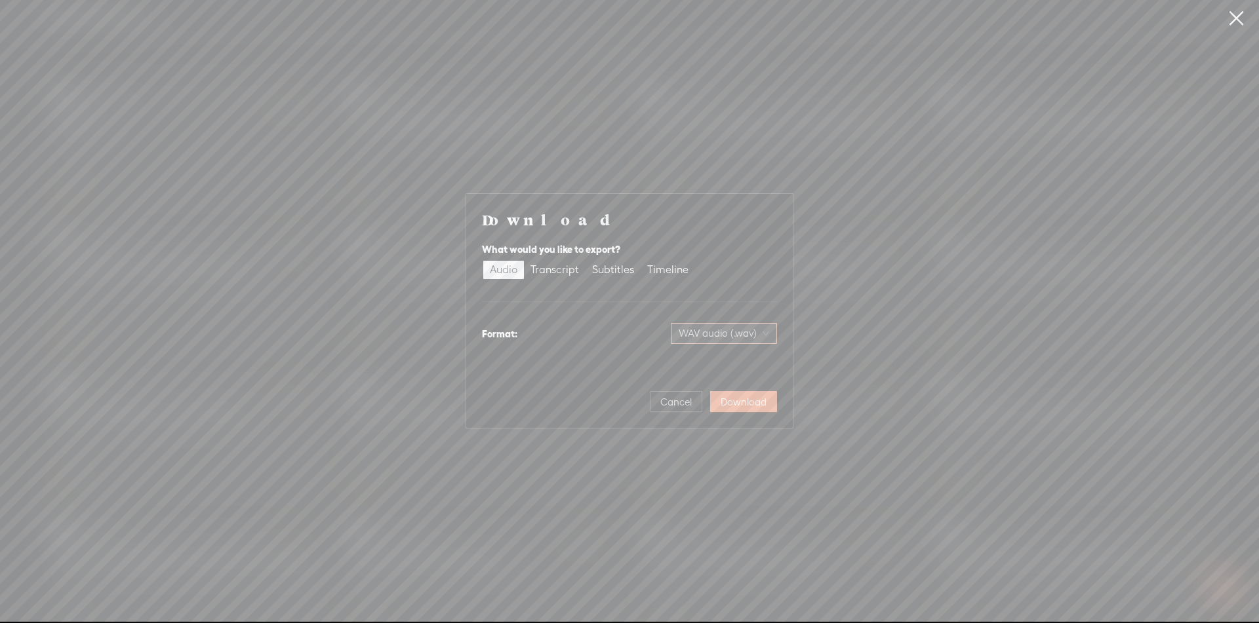
click at [739, 336] on span "WAV audio (.wav)" at bounding box center [723, 334] width 90 height 20
click at [701, 360] on div "MP3 audio (.mp3)" at bounding box center [712, 361] width 107 height 13
click at [741, 398] on span "Download" at bounding box center [743, 402] width 46 height 13
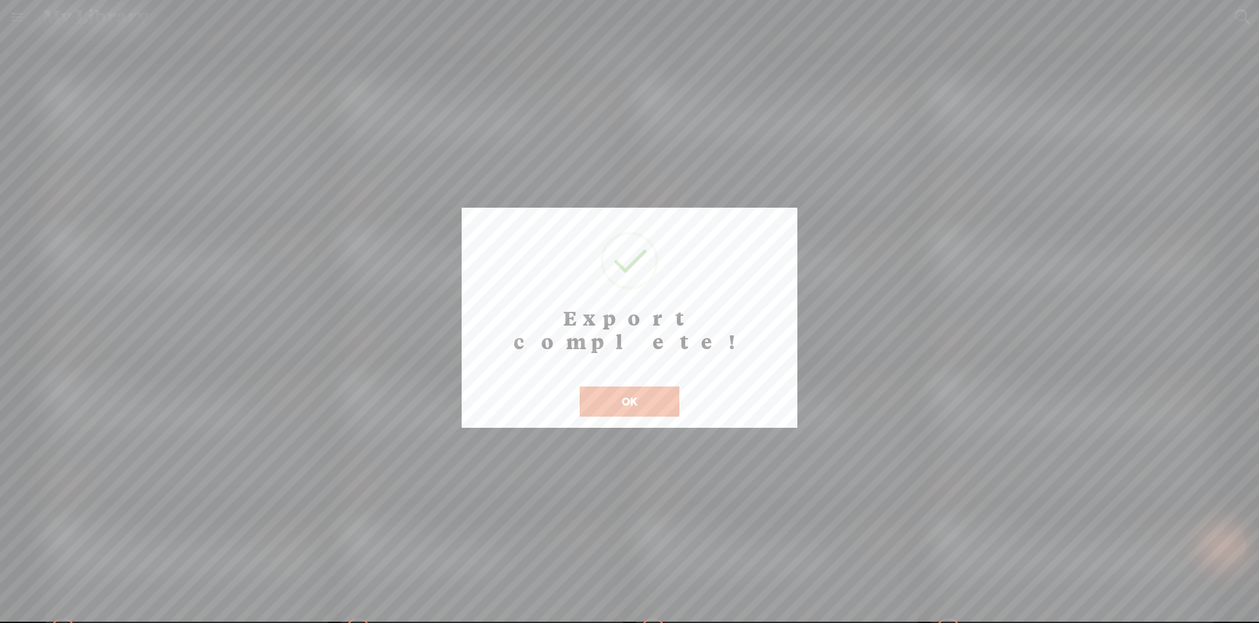
click at [631, 393] on div "Export complete! ! Not valid! Cancel OK" at bounding box center [629, 318] width 336 height 220
click at [637, 387] on button "OK" at bounding box center [629, 402] width 100 height 30
